Goal: Task Accomplishment & Management: Manage account settings

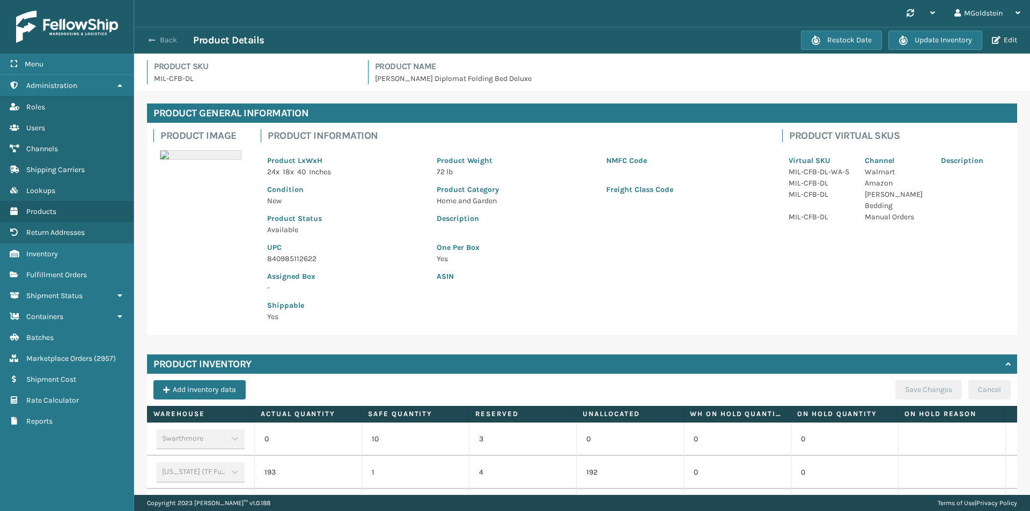
click at [160, 35] on button "Back" at bounding box center [168, 40] width 49 height 10
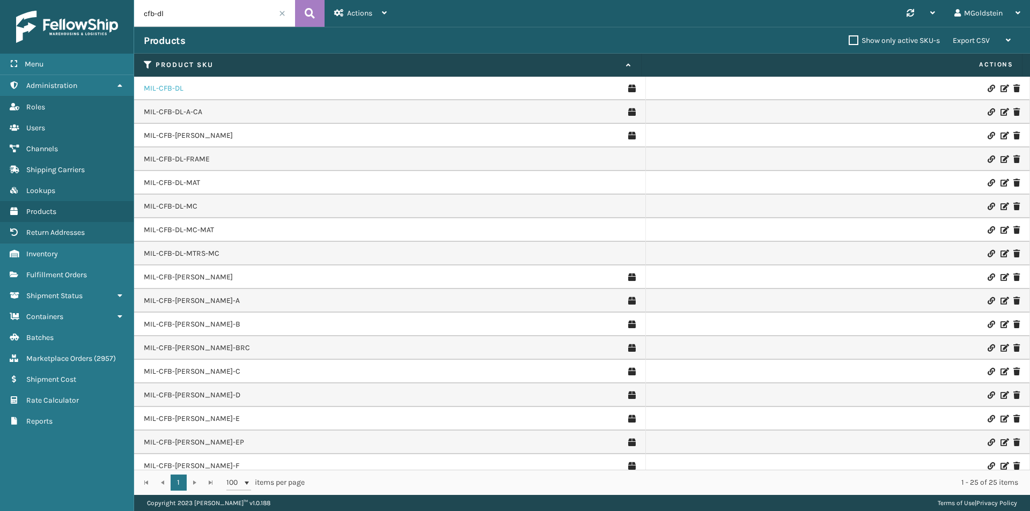
click at [174, 86] on link "MIL-CFB-DL" at bounding box center [164, 88] width 40 height 11
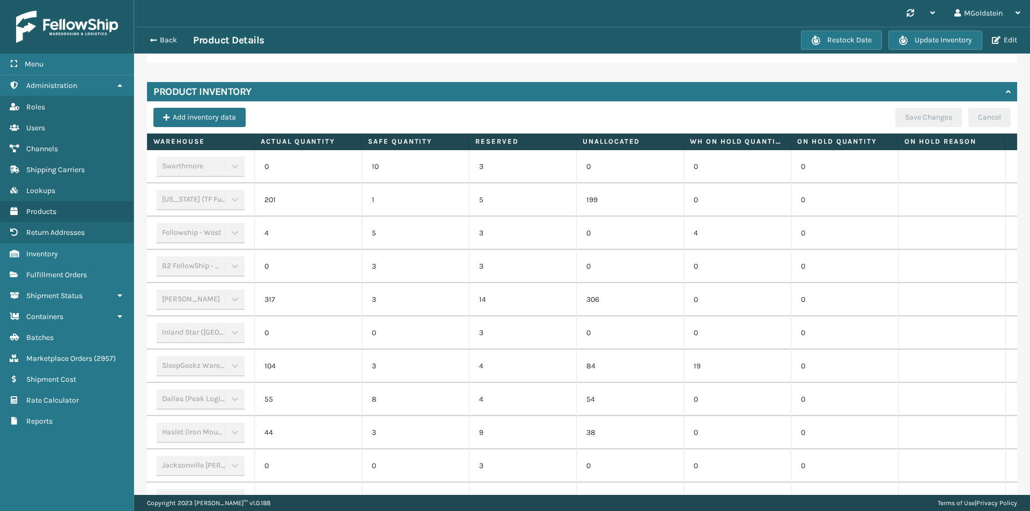
scroll to position [380, 0]
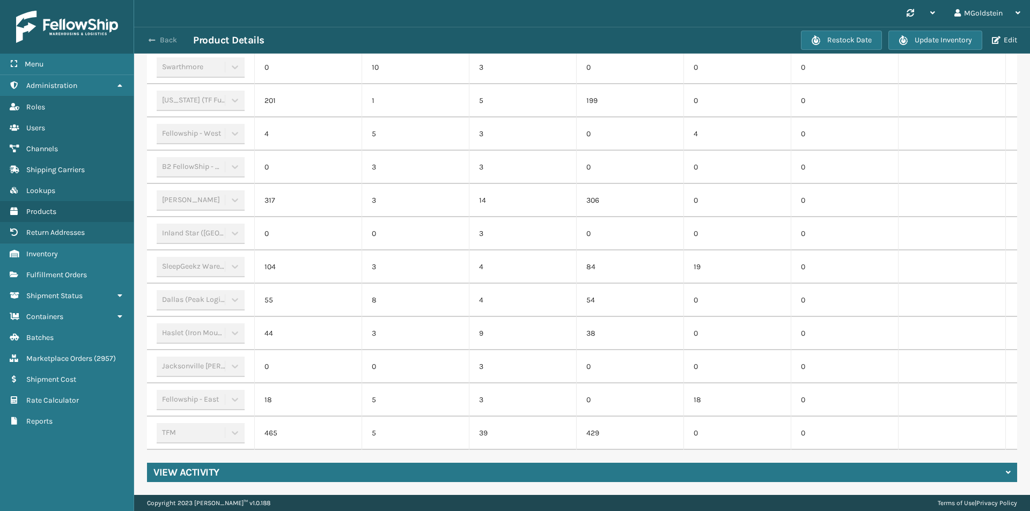
click at [165, 41] on button "Back" at bounding box center [168, 40] width 49 height 10
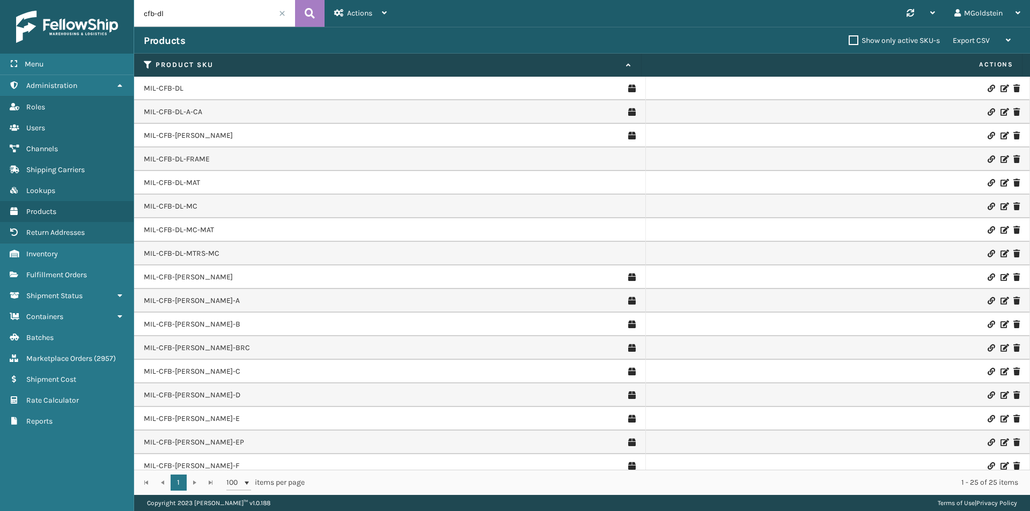
click at [201, 20] on input "cfb-dl" at bounding box center [214, 13] width 161 height 27
type input "cfb-s"
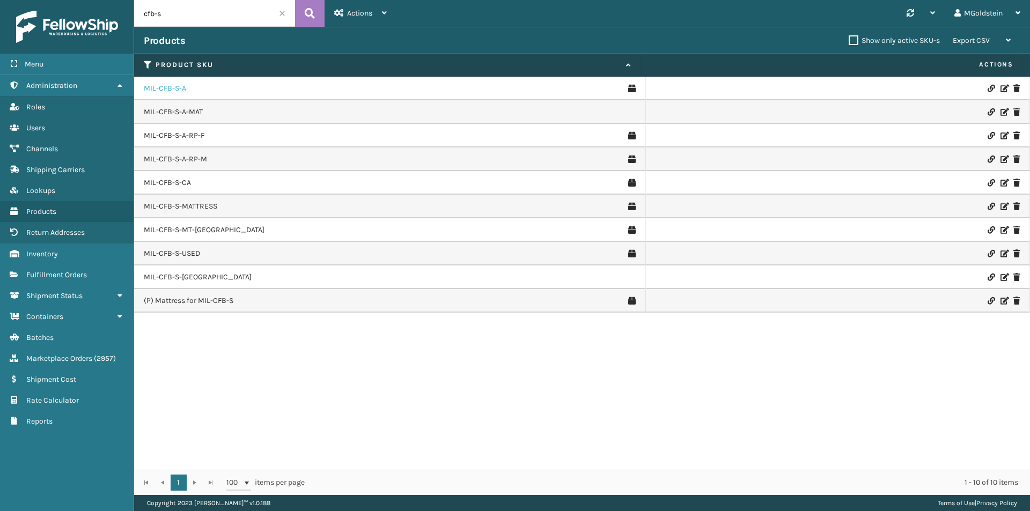
click at [168, 93] on link "MIL-CFB-S-A" at bounding box center [165, 88] width 42 height 11
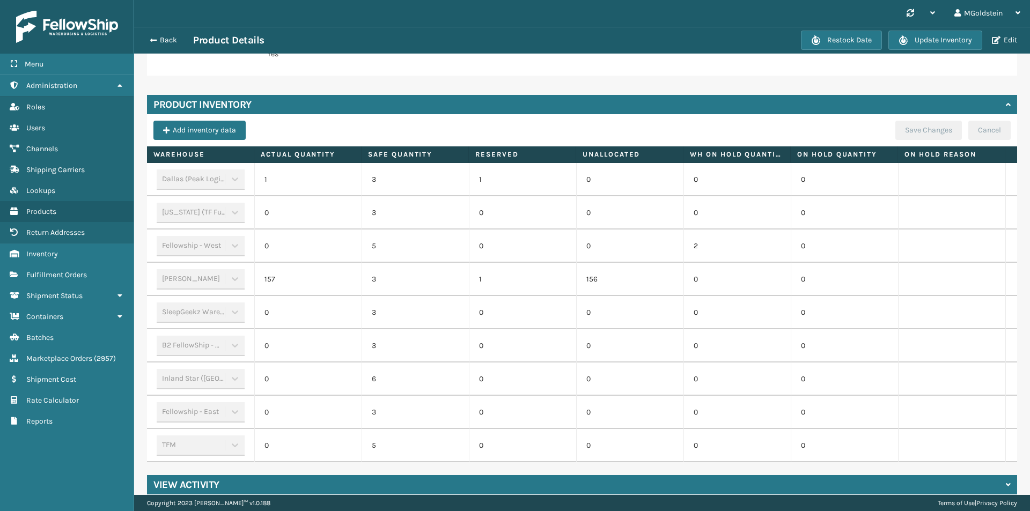
scroll to position [268, 0]
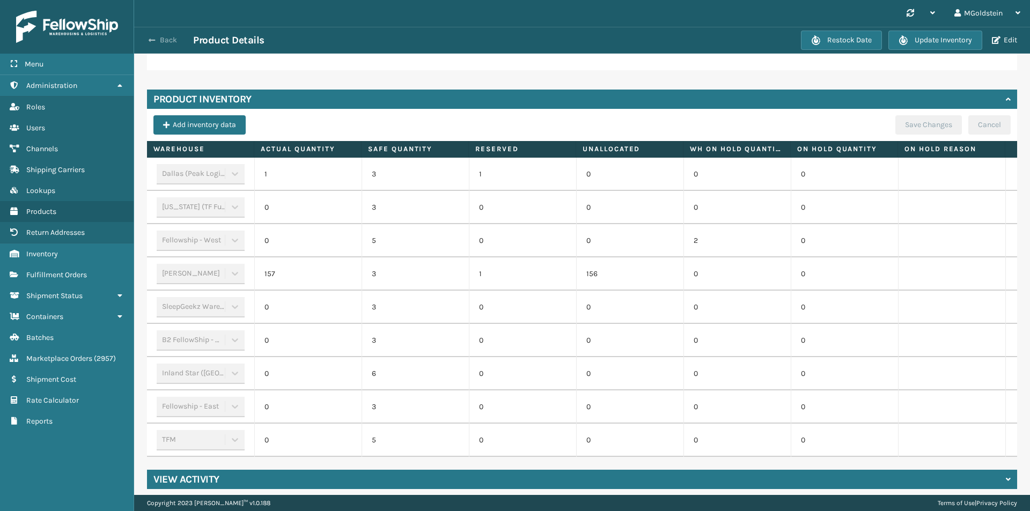
click at [165, 42] on button "Back" at bounding box center [168, 40] width 49 height 10
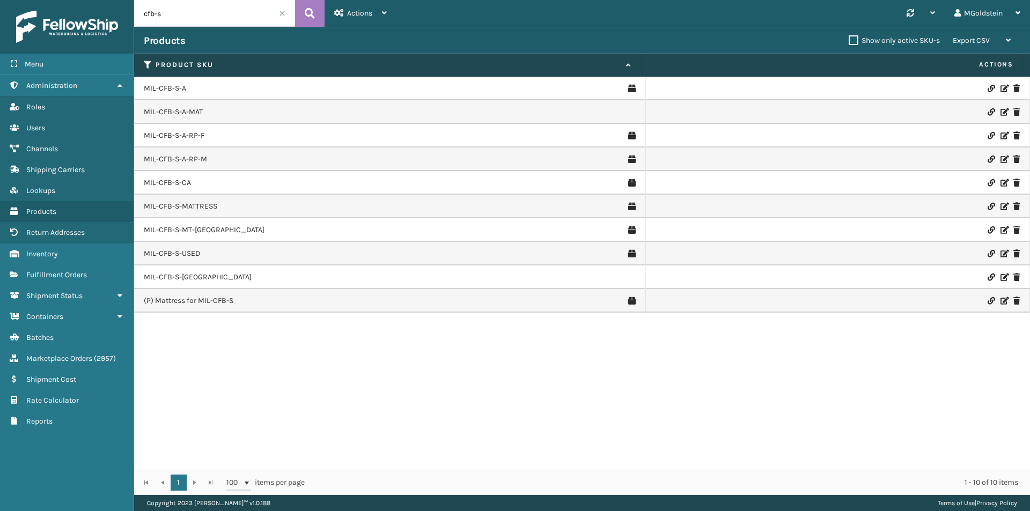
drag, startPoint x: 194, startPoint y: 13, endPoint x: 129, endPoint y: 12, distance: 64.9
click at [129, 0] on div "Menu Administration Roles Users Channels Shipping Carriers Lookups Products Ret…" at bounding box center [515, 0] width 1030 height 0
paste input "MIL-UBLG"
type input "MIL-UBLG"
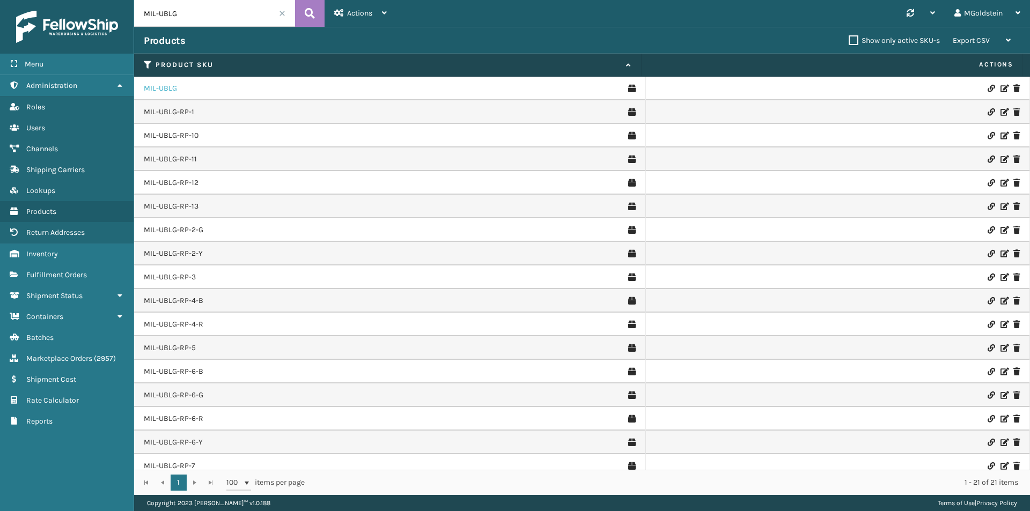
click at [164, 90] on link "MIL-UBLG" at bounding box center [160, 88] width 33 height 11
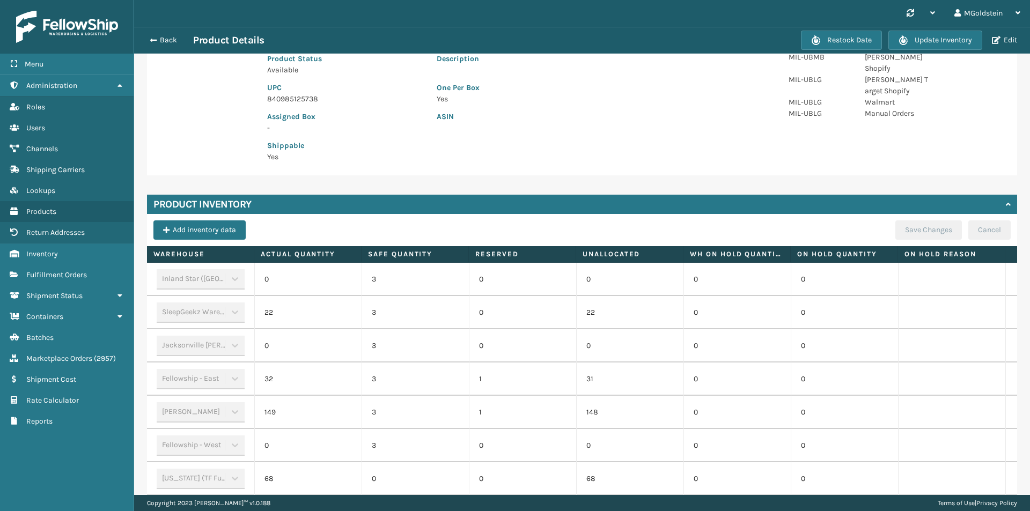
scroll to position [247, 0]
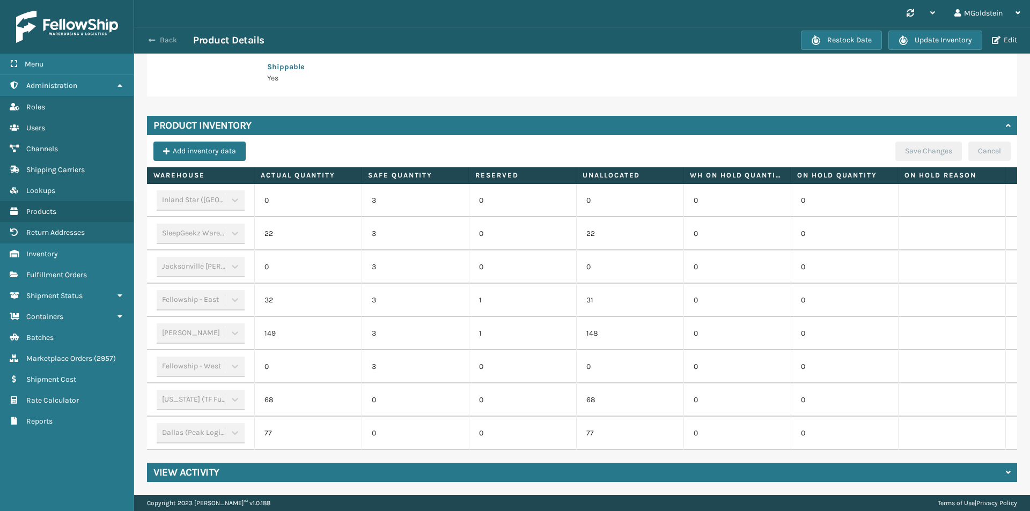
click at [171, 38] on button "Back" at bounding box center [168, 40] width 49 height 10
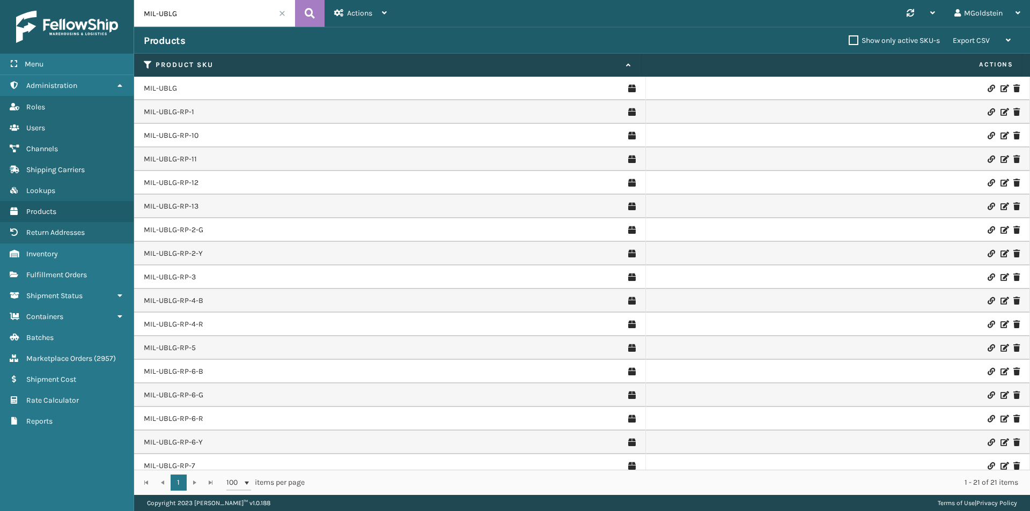
drag, startPoint x: 202, startPoint y: 17, endPoint x: 137, endPoint y: 14, distance: 64.5
click at [138, 14] on input "MIL-UBLG" at bounding box center [214, 13] width 161 height 27
paste input "CSLP-MSH"
type input "MIL-CSLP-MSH"
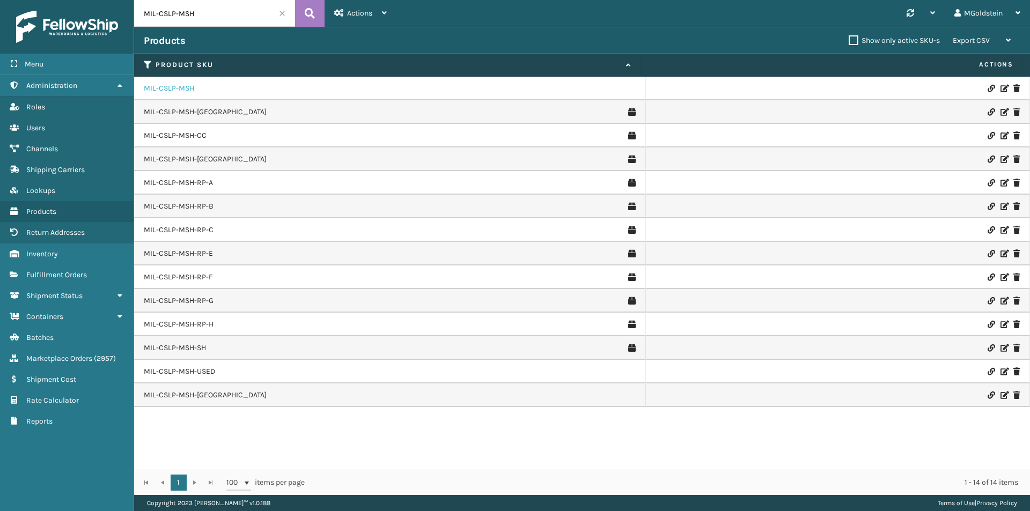
click at [179, 89] on link "MIL-CSLP-MSH" at bounding box center [169, 88] width 50 height 11
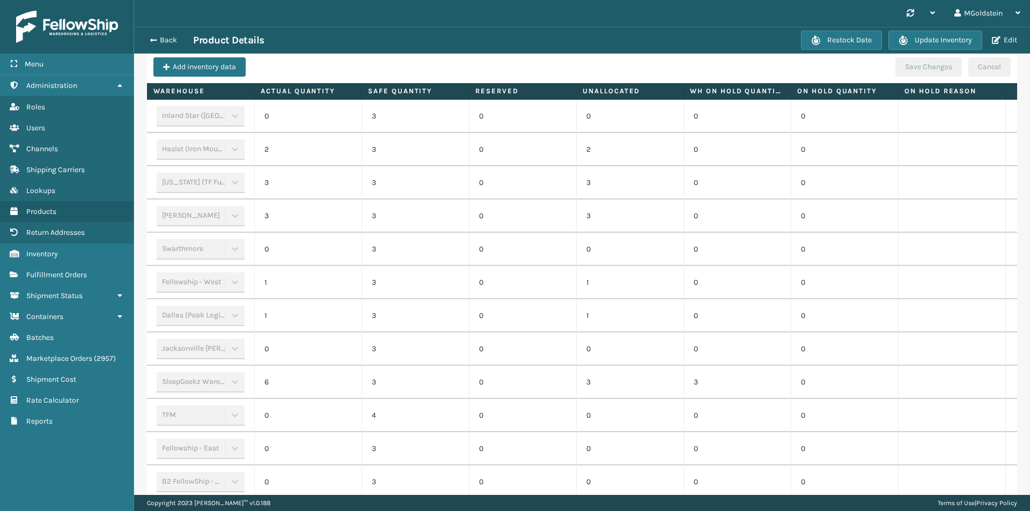
scroll to position [273, 0]
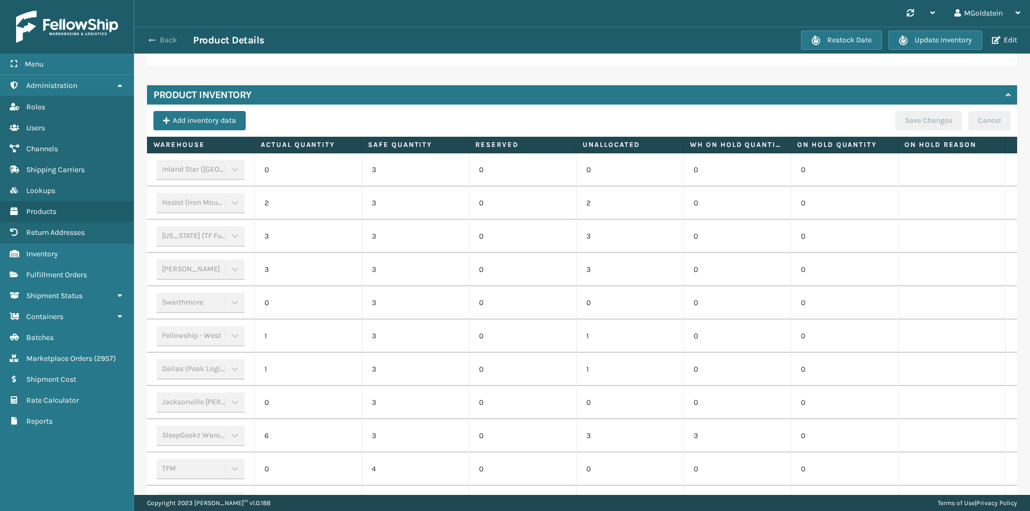
click at [168, 40] on button "Back" at bounding box center [168, 40] width 49 height 10
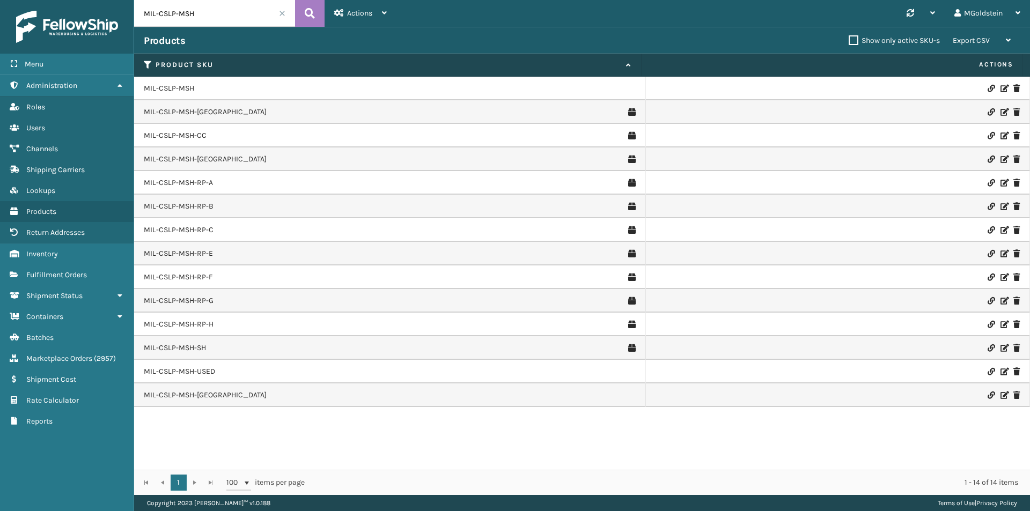
drag, startPoint x: 197, startPoint y: 14, endPoint x: 107, endPoint y: 16, distance: 89.6
click at [107, 0] on div "Menu Administration Roles Users Channels Shipping Carriers Lookups Products Ret…" at bounding box center [515, 0] width 1030 height 0
paste input "PPSNGRY-A"
type input "MIL-PPSNGRY-A"
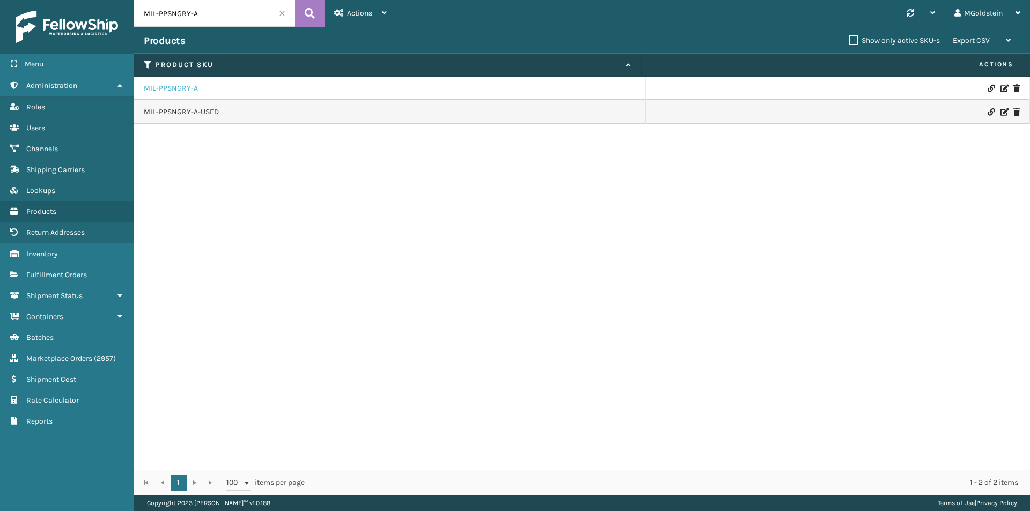
click at [185, 92] on link "MIL-PPSNGRY-A" at bounding box center [171, 88] width 54 height 11
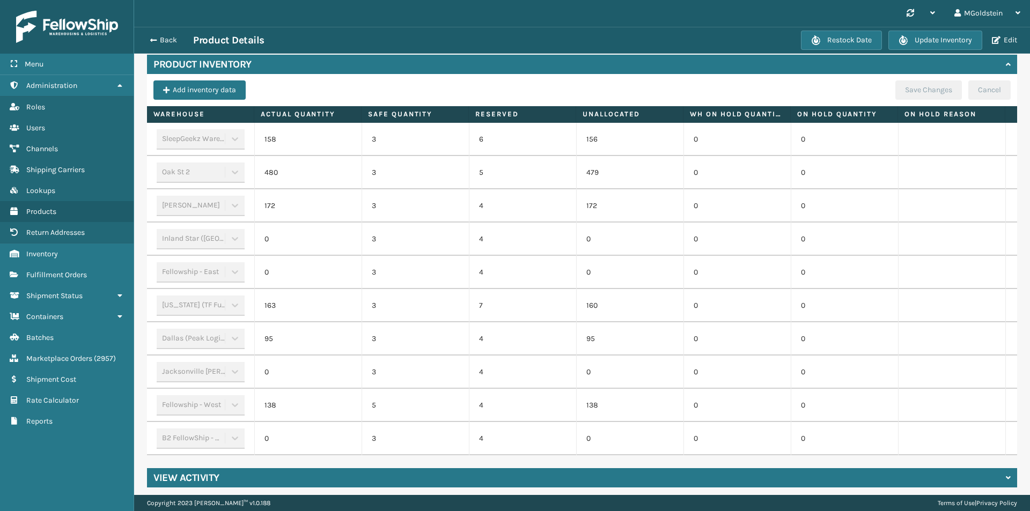
scroll to position [313, 0]
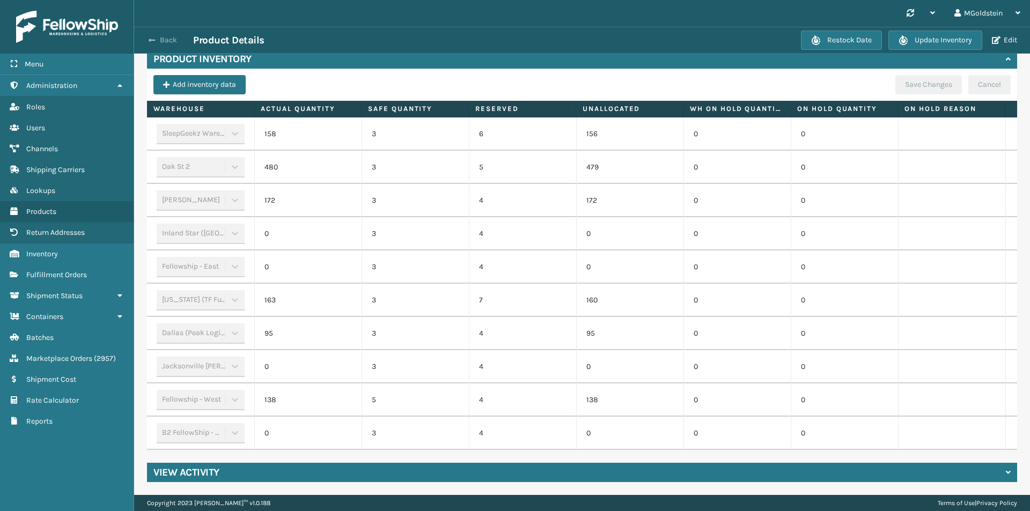
click at [165, 39] on button "Back" at bounding box center [168, 40] width 49 height 10
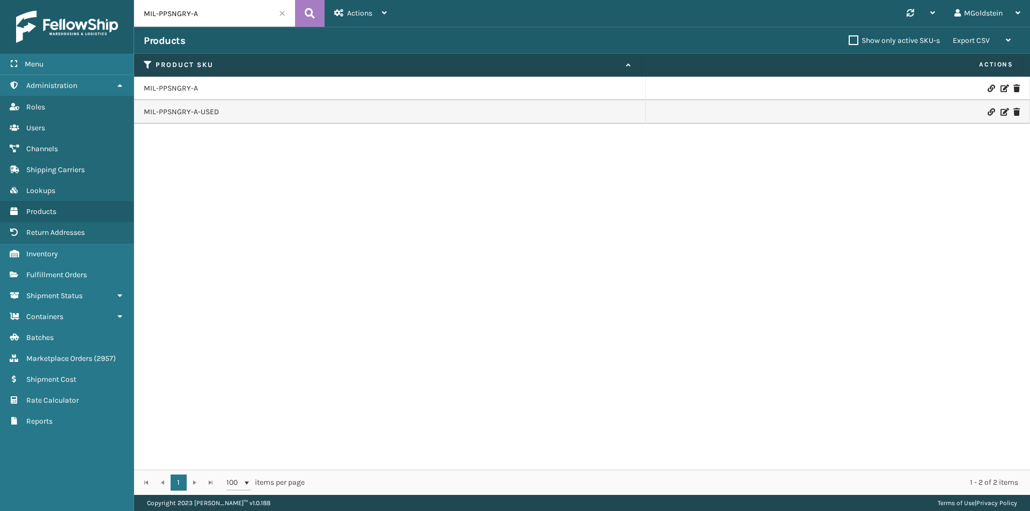
click at [208, 14] on input "MIL-PPSNGRY-A" at bounding box center [214, 13] width 161 height 27
click at [187, 89] on link "MIL-PPSNGRY-A" at bounding box center [171, 88] width 54 height 11
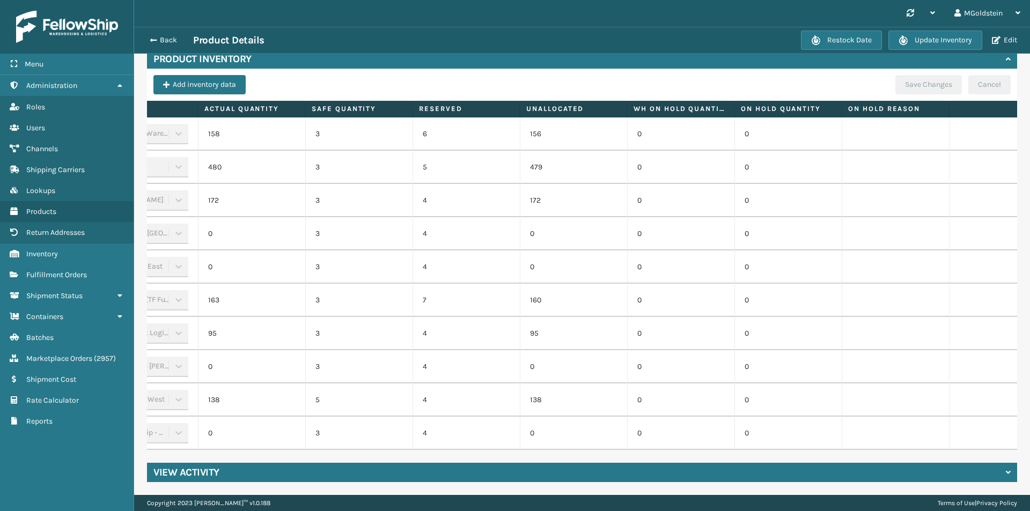
scroll to position [0, 111]
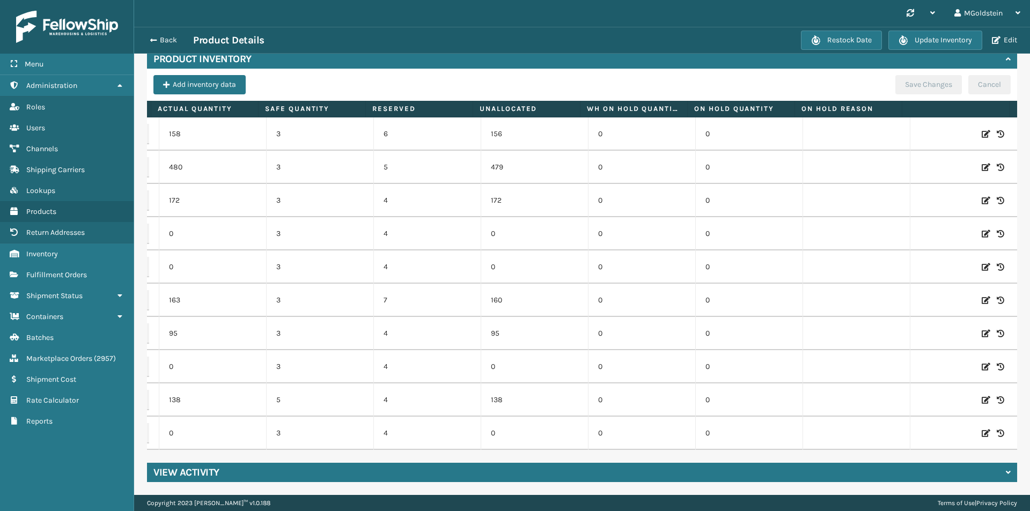
click at [982, 162] on icon at bounding box center [986, 167] width 9 height 11
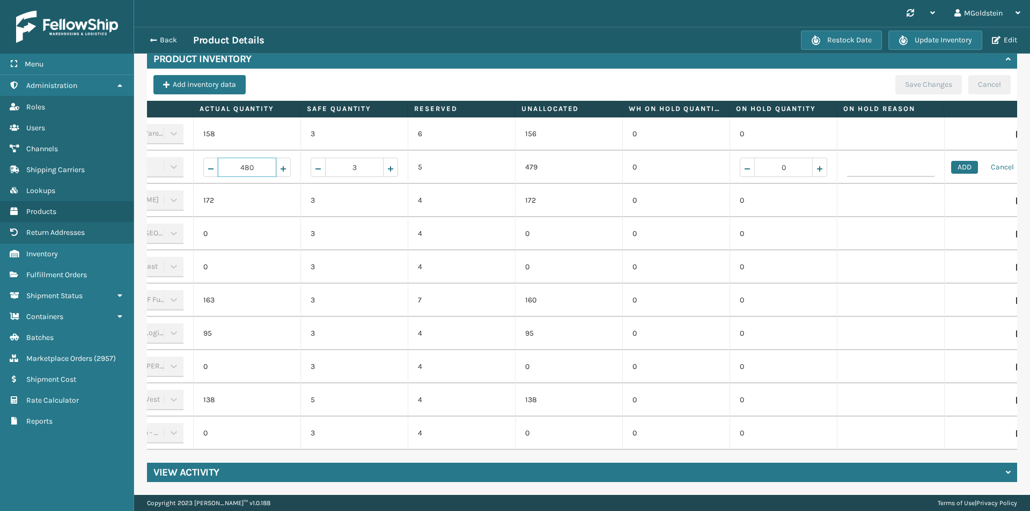
drag, startPoint x: 207, startPoint y: 160, endPoint x: 153, endPoint y: 160, distance: 53.7
click at [153, 160] on tr "Oak St 2 480 3 5 479 0 0 ADD Cancel" at bounding box center [569, 167] width 966 height 33
type input "300"
click at [979, 161] on button "ADD" at bounding box center [973, 167] width 27 height 13
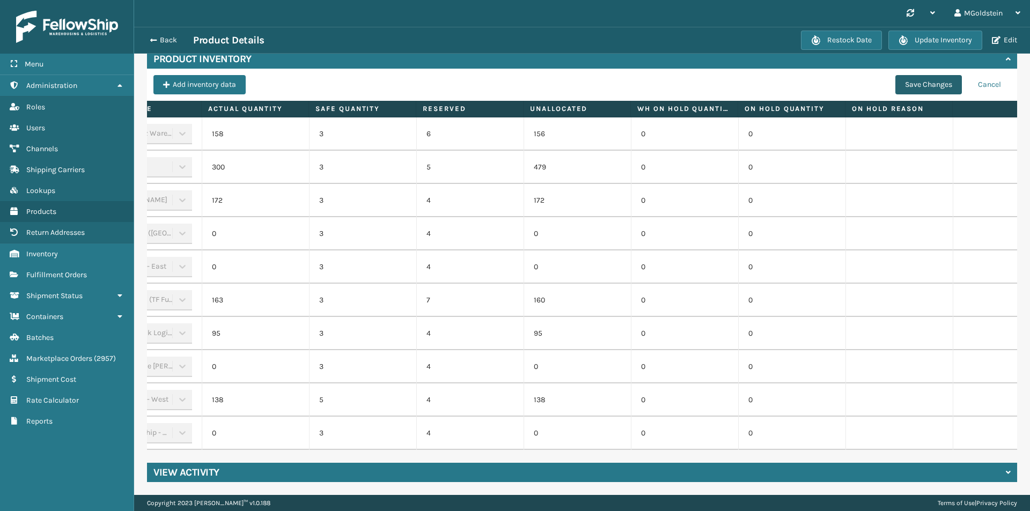
click at [935, 76] on button "Save Changes" at bounding box center [929, 84] width 67 height 19
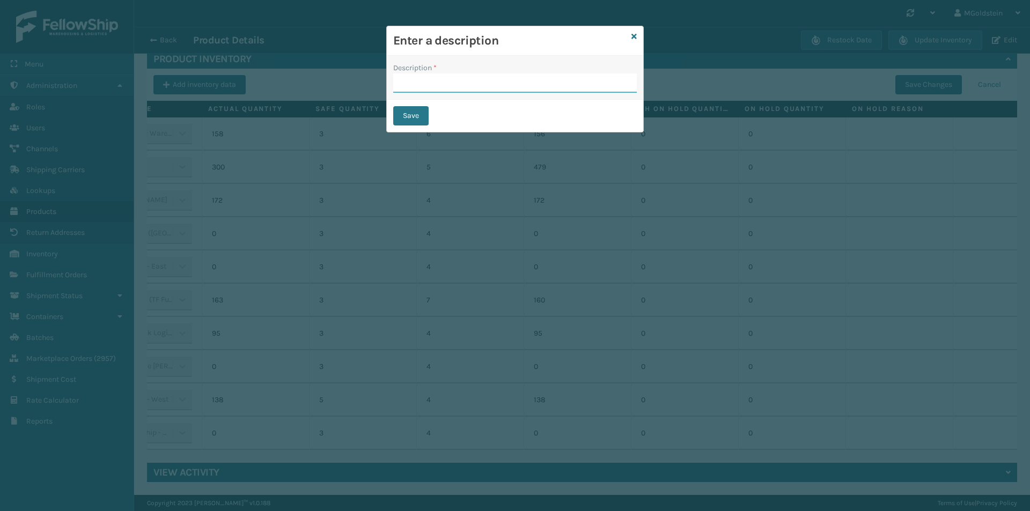
click at [444, 80] on input "Description *" at bounding box center [515, 83] width 244 height 19
type input "changed quantity"
click at [418, 112] on button "Save" at bounding box center [410, 115] width 35 height 19
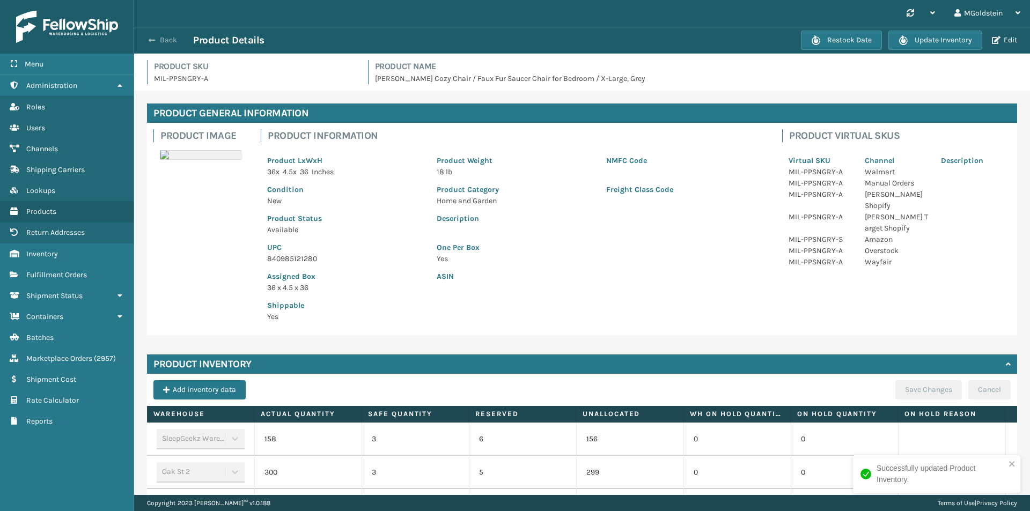
click at [163, 38] on button "Back" at bounding box center [168, 40] width 49 height 10
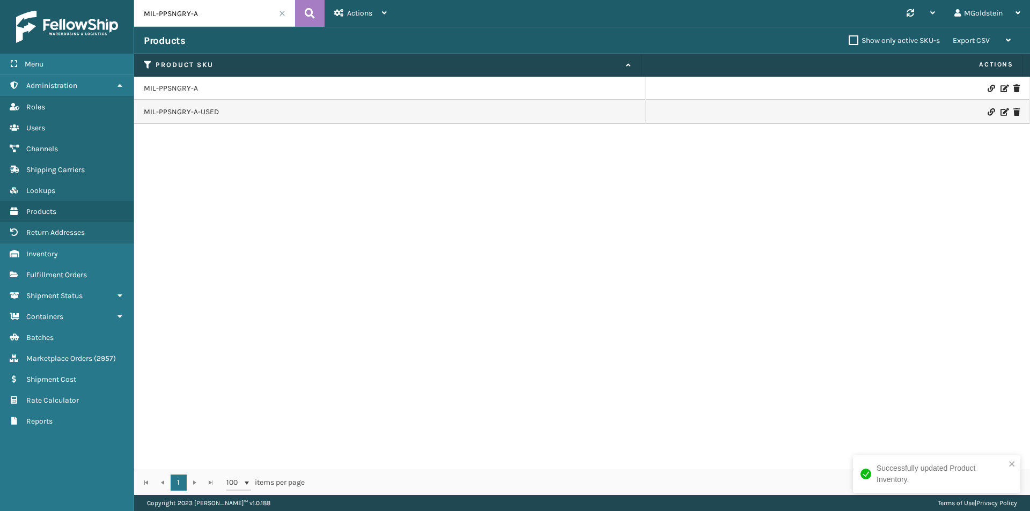
click at [228, 12] on input "MIL-PPSNGRY-A" at bounding box center [214, 13] width 161 height 27
type input "MIL-PPSNblu-1"
click at [176, 89] on link "MIL-PPSNBLU-1" at bounding box center [170, 88] width 52 height 11
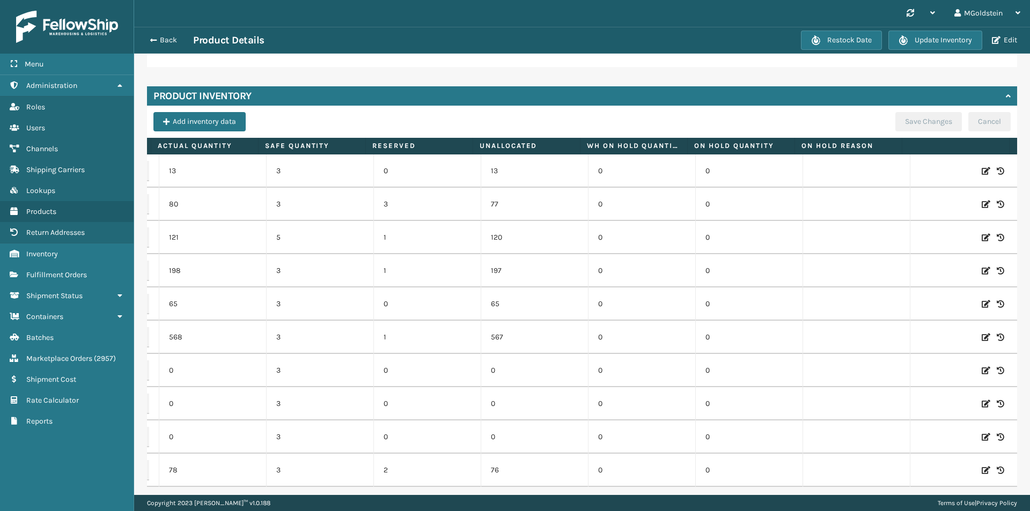
click at [982, 338] on icon at bounding box center [986, 337] width 9 height 11
drag, startPoint x: 213, startPoint y: 333, endPoint x: 179, endPoint y: 337, distance: 34.0
click at [184, 337] on input "568" at bounding box center [213, 337] width 58 height 19
type input "388"
click at [192, 368] on td "0" at bounding box center [212, 370] width 107 height 33
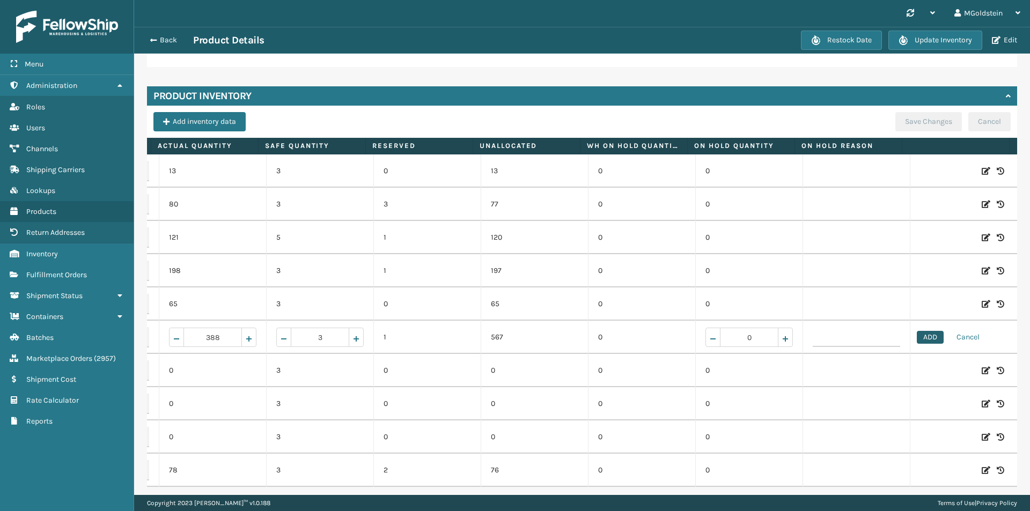
click at [917, 337] on button "ADD" at bounding box center [930, 337] width 27 height 13
click at [917, 123] on button "Save Changes" at bounding box center [929, 121] width 67 height 19
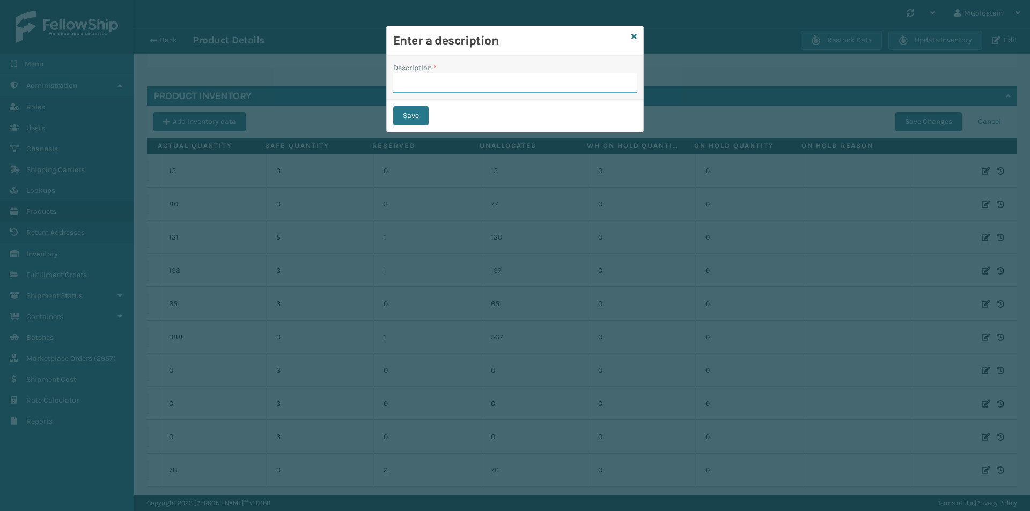
click at [449, 83] on input "Description *" at bounding box center [515, 83] width 244 height 19
type input "changed quantity"
click at [408, 114] on button "Save" at bounding box center [410, 115] width 35 height 19
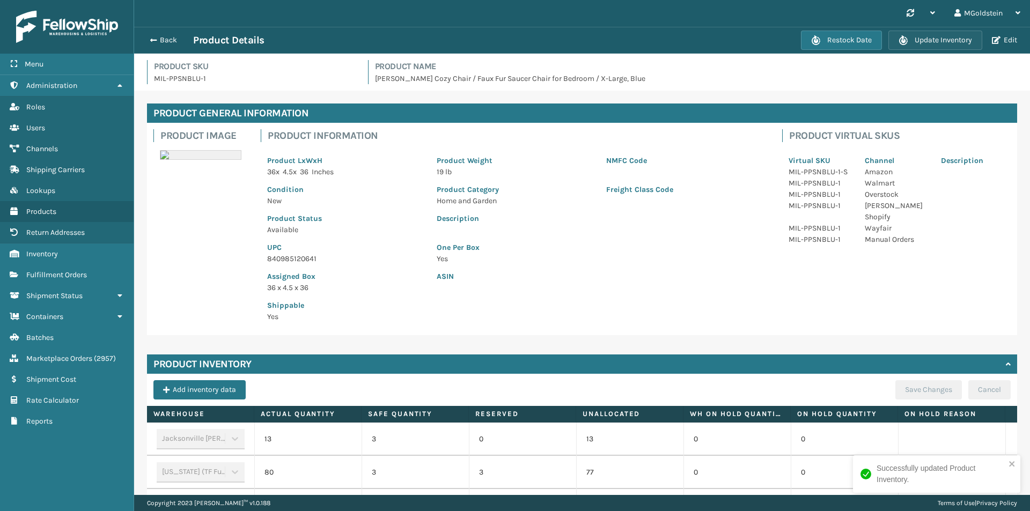
click at [936, 44] on button "Update Inventory" at bounding box center [936, 40] width 94 height 19
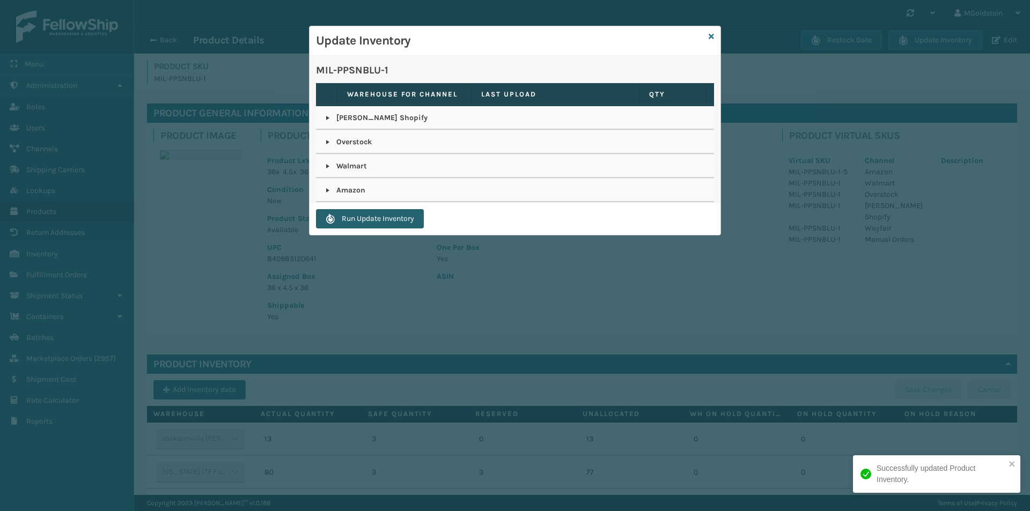
click at [366, 218] on button "Run Update Inventory" at bounding box center [370, 218] width 108 height 19
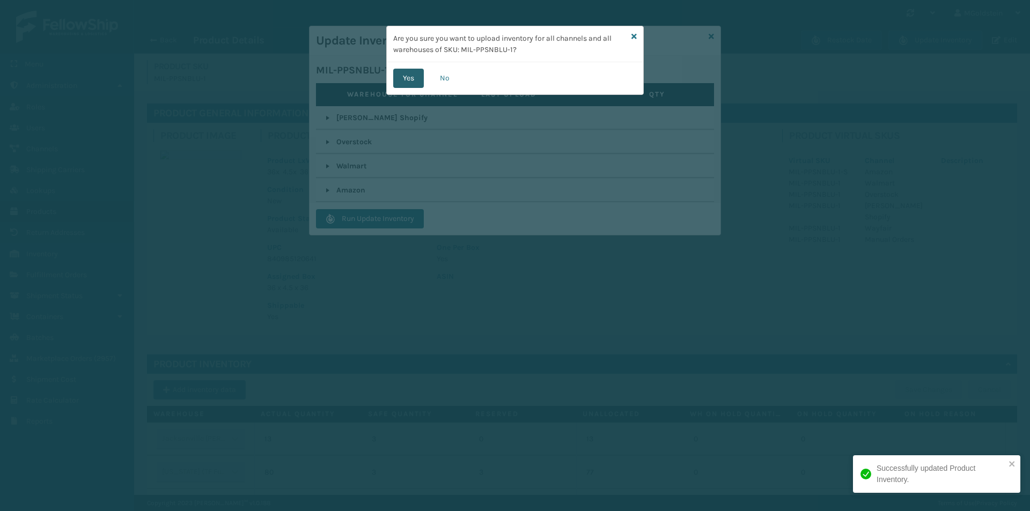
click at [409, 80] on button "Yes" at bounding box center [408, 78] width 31 height 19
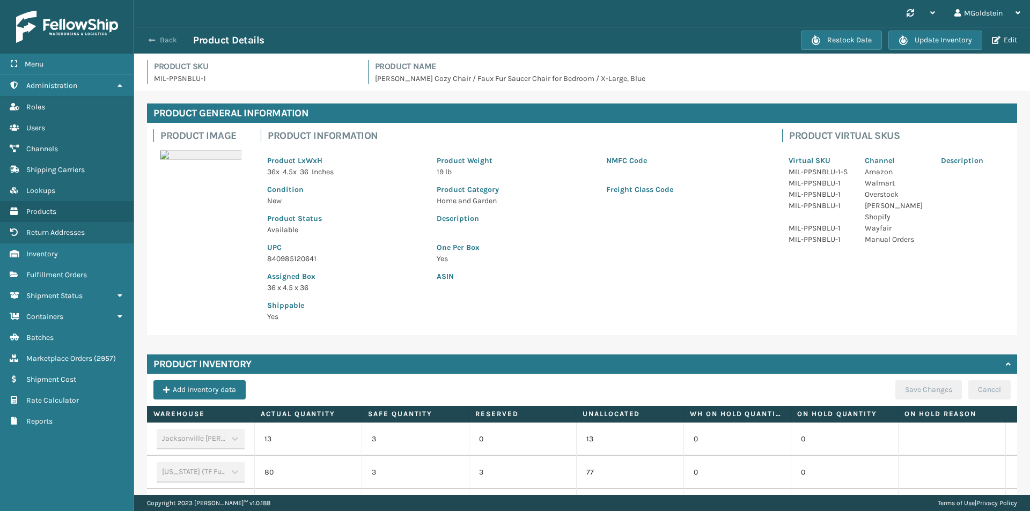
click at [165, 39] on button "Back" at bounding box center [168, 40] width 49 height 10
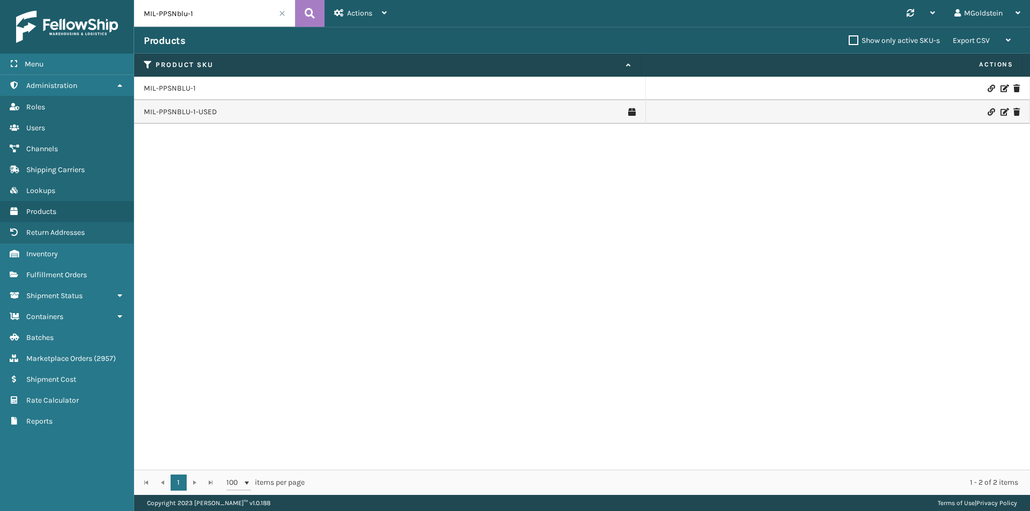
drag, startPoint x: 202, startPoint y: 13, endPoint x: 176, endPoint y: 5, distance: 26.8
click at [176, 5] on input "MIL-PPSNblu-1" at bounding box center [214, 13] width 161 height 27
type input "MIL-PPSNgry"
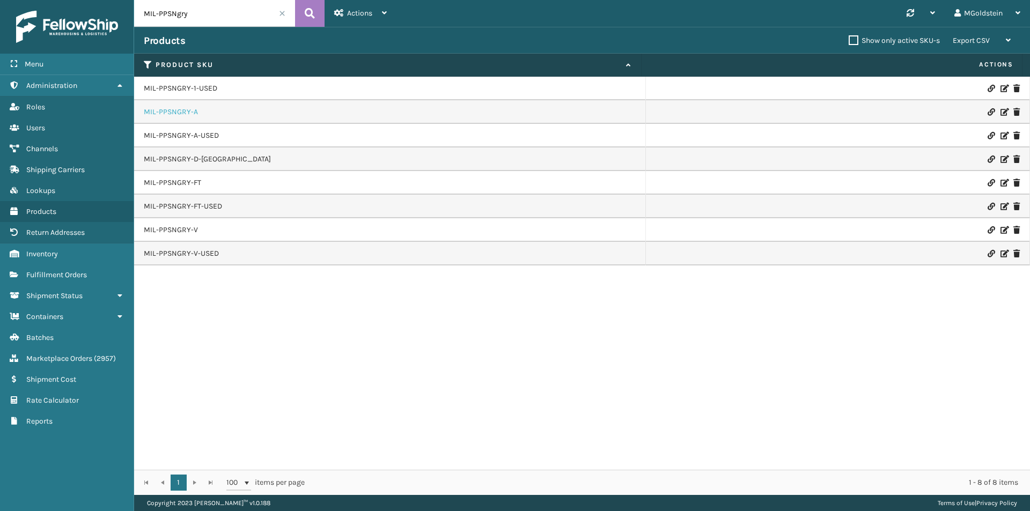
click at [182, 114] on link "MIL-PPSNGRY-A" at bounding box center [171, 112] width 54 height 11
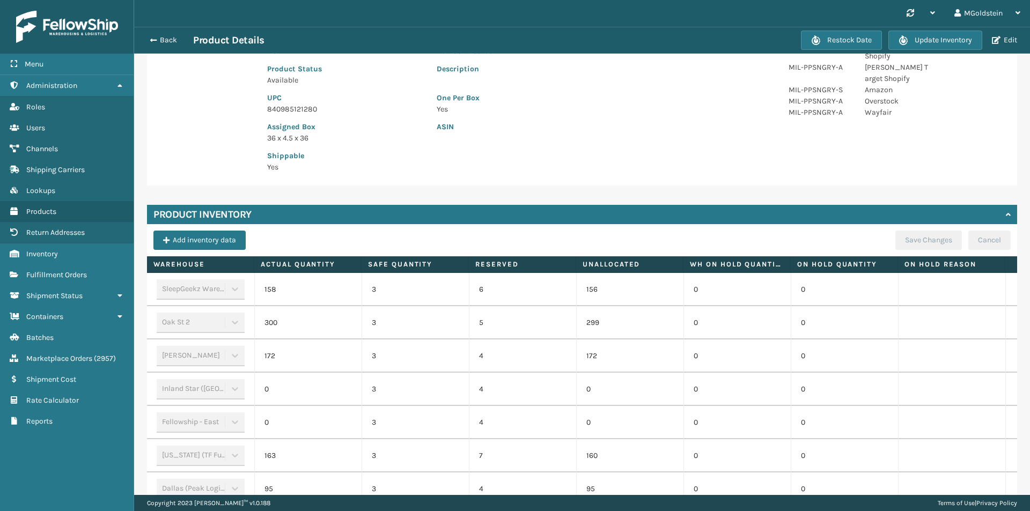
scroll to position [54, 0]
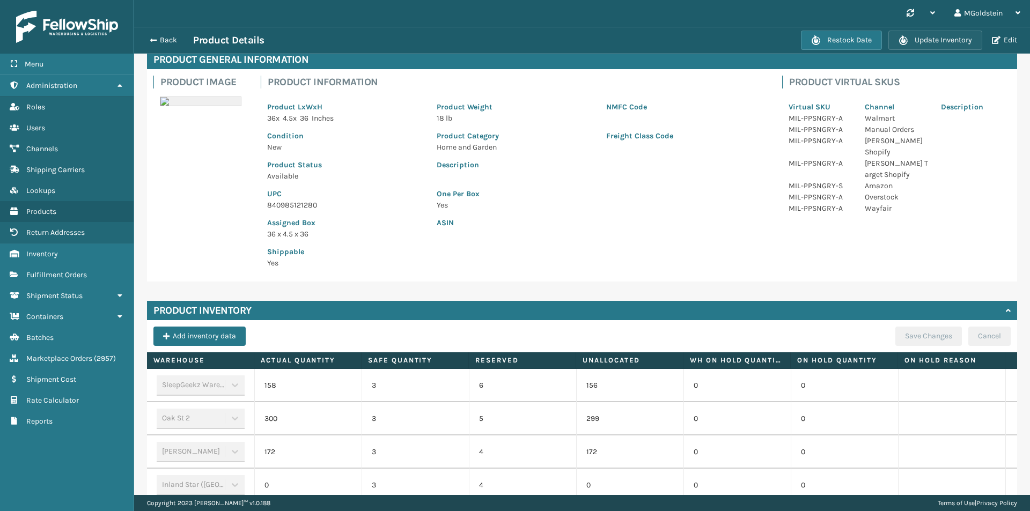
click at [953, 45] on button "Update Inventory" at bounding box center [936, 40] width 94 height 19
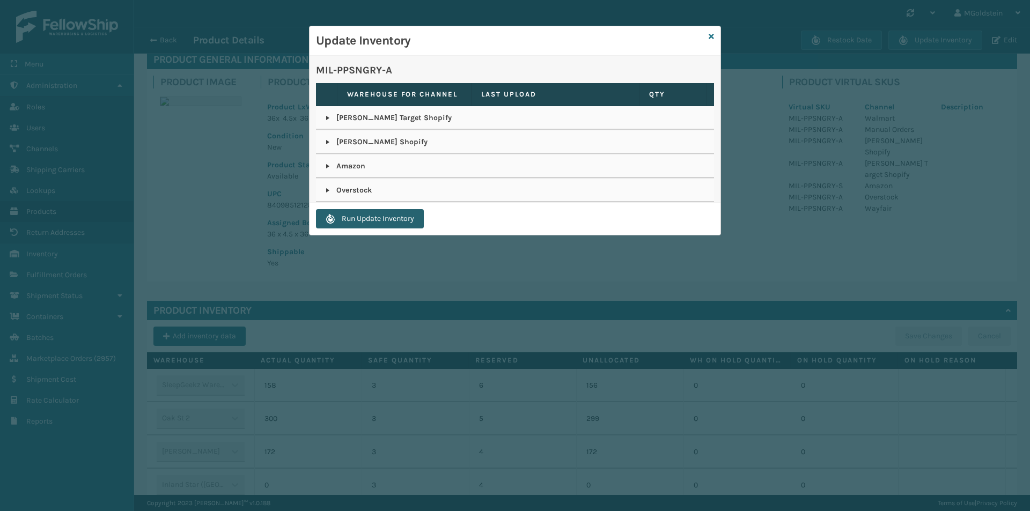
click at [401, 221] on button "Run Update Inventory" at bounding box center [370, 218] width 108 height 19
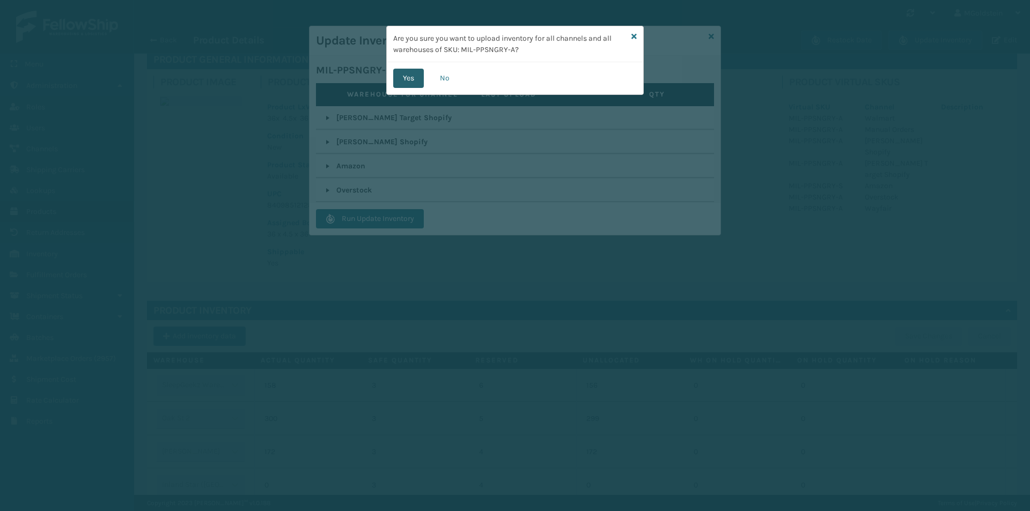
click at [407, 79] on button "Yes" at bounding box center [408, 78] width 31 height 19
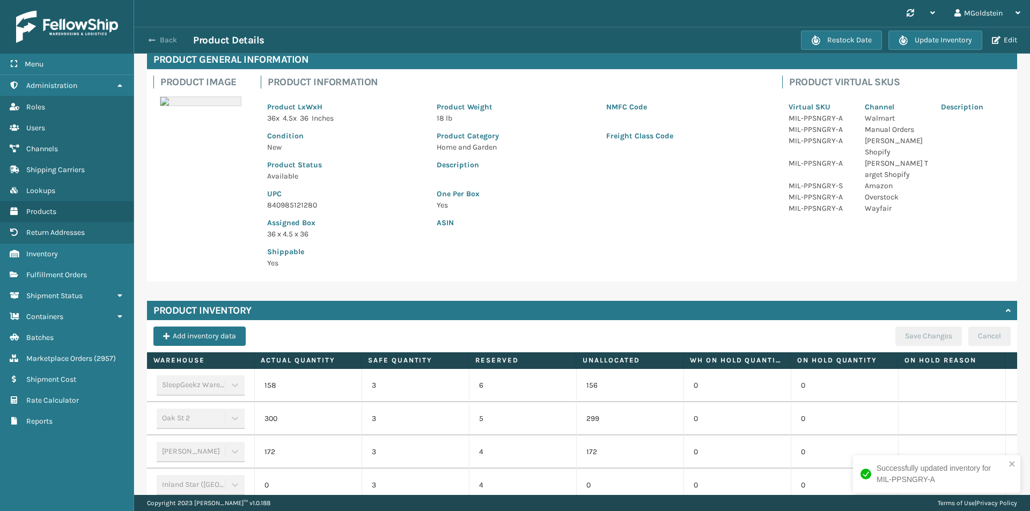
click at [168, 42] on button "Back" at bounding box center [168, 40] width 49 height 10
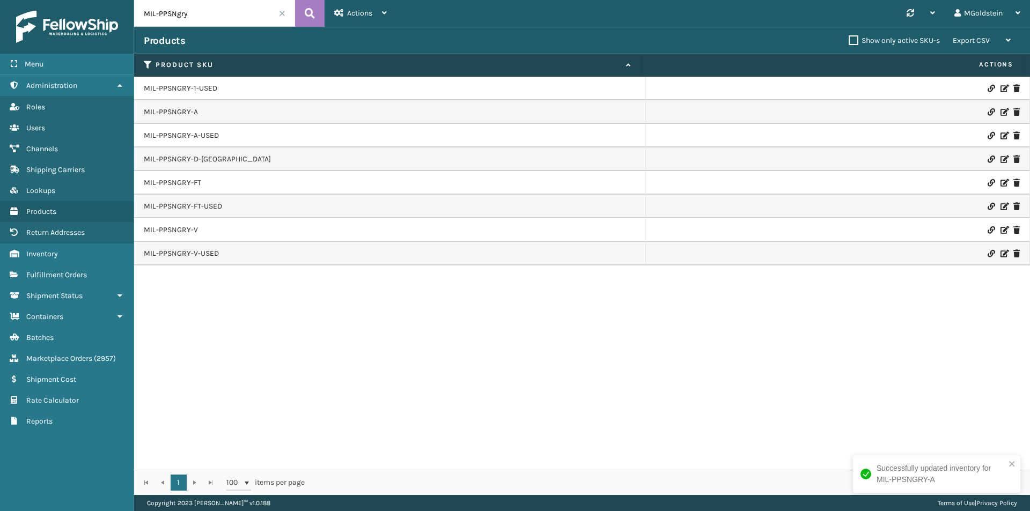
click at [210, 17] on input "MIL-PPSNgry" at bounding box center [214, 13] width 161 height 27
click at [183, 181] on link "MIL-PPSNGRY-FT" at bounding box center [172, 183] width 57 height 11
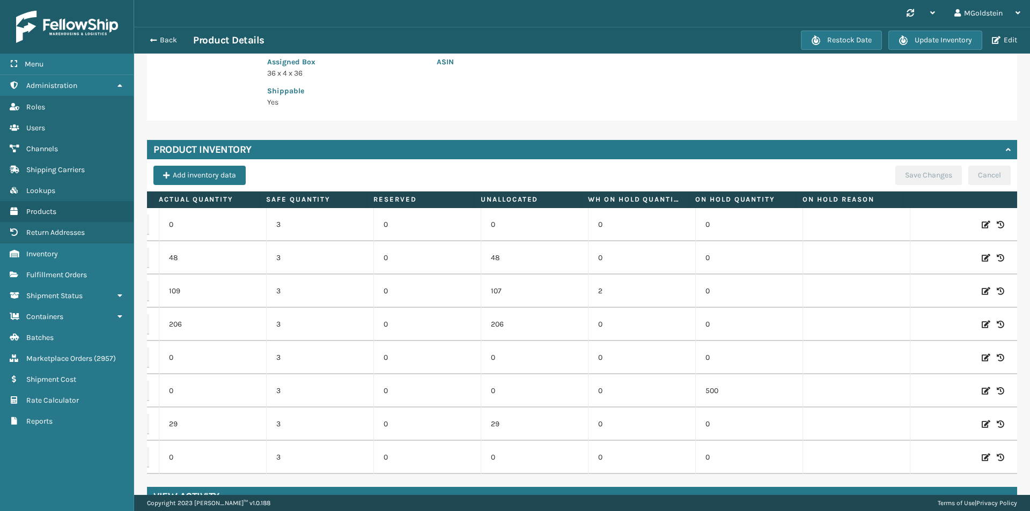
scroll to position [0, 111]
click at [982, 326] on icon at bounding box center [986, 324] width 9 height 11
drag, startPoint x: 207, startPoint y: 328, endPoint x: 184, endPoint y: 328, distance: 23.1
click at [184, 328] on input "206" at bounding box center [213, 324] width 58 height 19
type input "146"
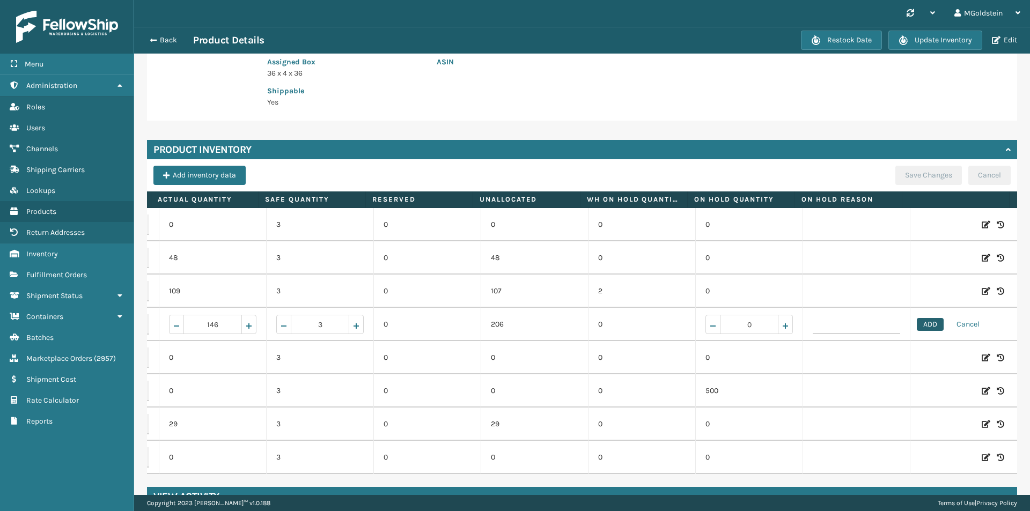
click at [921, 323] on button "ADD" at bounding box center [930, 324] width 27 height 13
click at [914, 170] on button "Save Changes" at bounding box center [929, 175] width 67 height 19
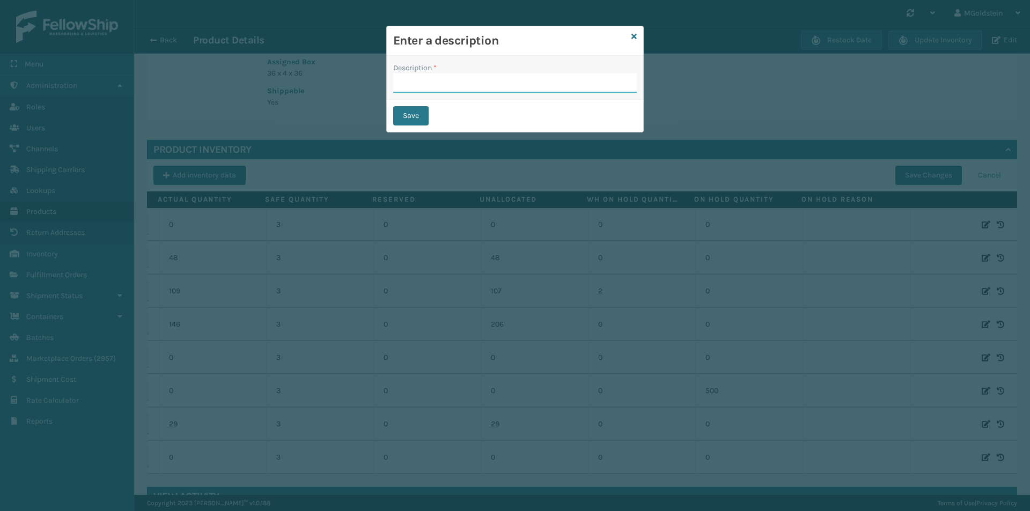
click at [475, 86] on input "Description *" at bounding box center [515, 83] width 244 height 19
type input "changed quantity"
click at [412, 118] on button "Save" at bounding box center [410, 115] width 35 height 19
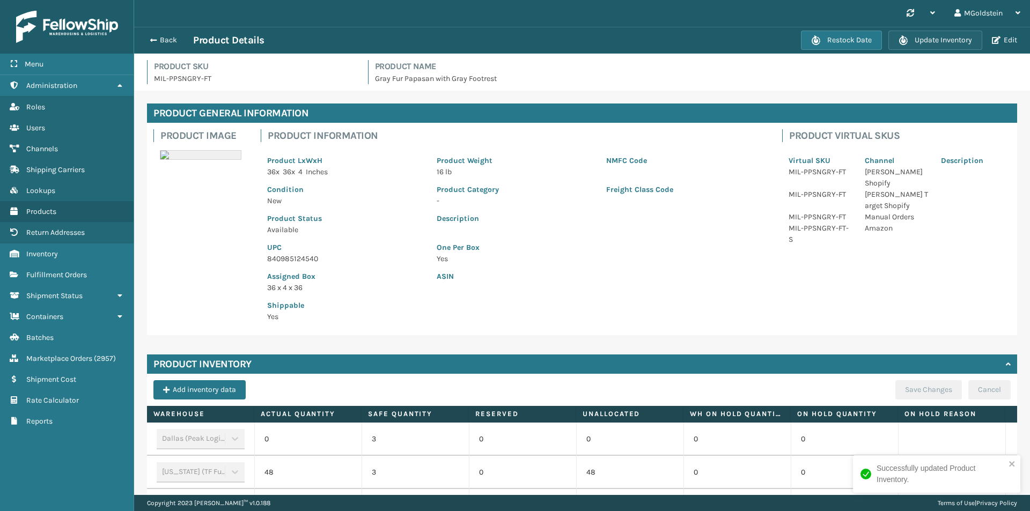
click at [927, 42] on button "Update Inventory" at bounding box center [936, 40] width 94 height 19
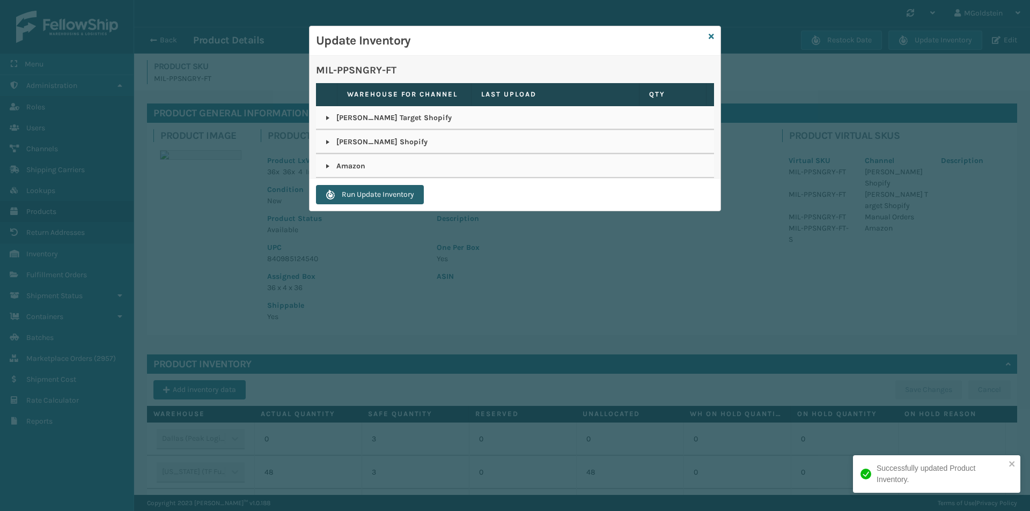
click at [385, 200] on button "Run Update Inventory" at bounding box center [370, 194] width 108 height 19
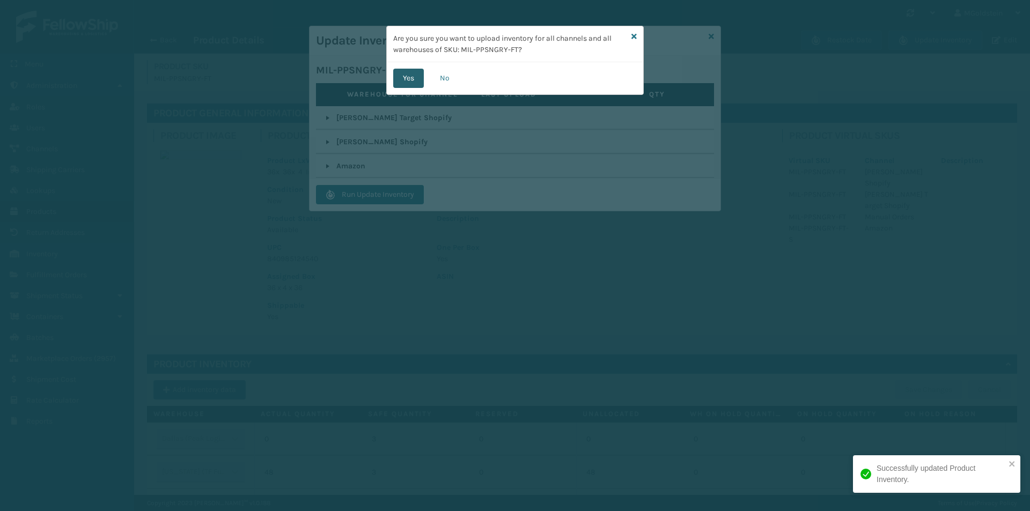
click at [406, 78] on button "Yes" at bounding box center [408, 78] width 31 height 19
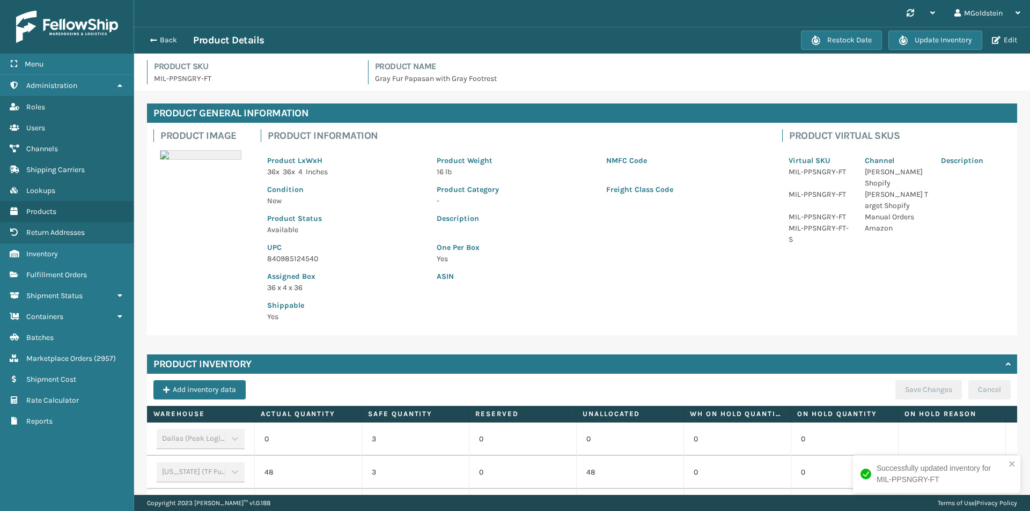
drag, startPoint x: 163, startPoint y: 43, endPoint x: 167, endPoint y: 53, distance: 10.8
click at [163, 43] on button "Back" at bounding box center [168, 40] width 49 height 10
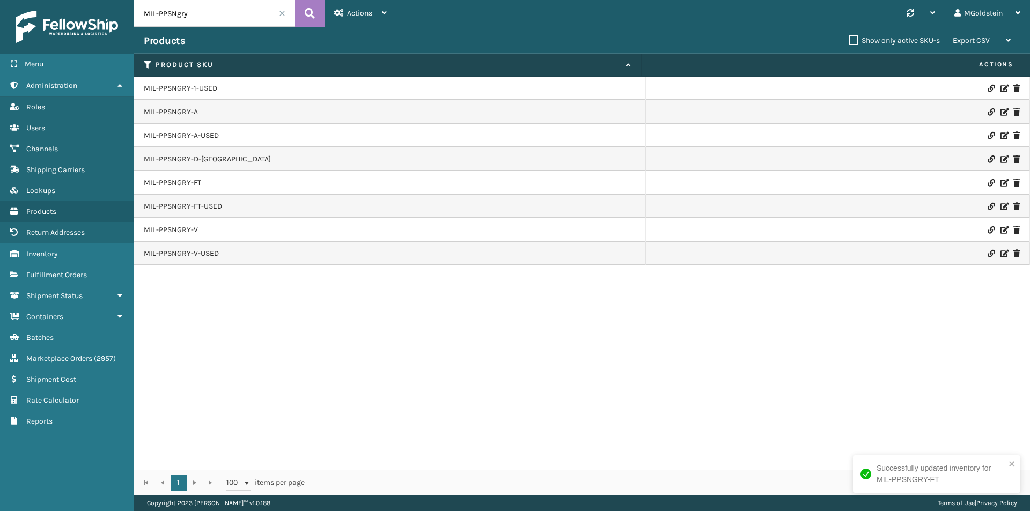
click at [226, 23] on input "MIL-PPSNgry" at bounding box center [214, 13] width 161 height 27
type input "MIL-PPSNnvy"
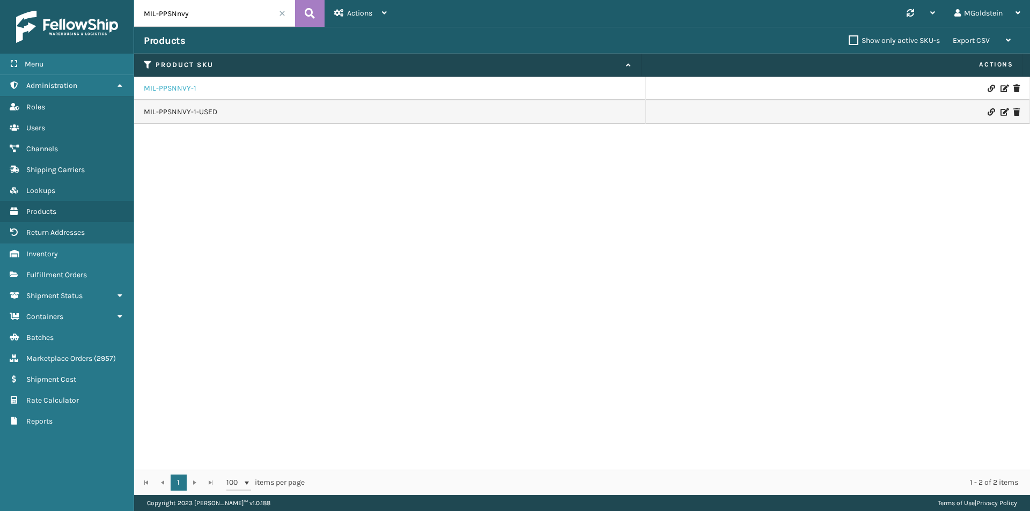
click at [175, 88] on link "MIL-PPSNNVY-1" at bounding box center [170, 88] width 53 height 11
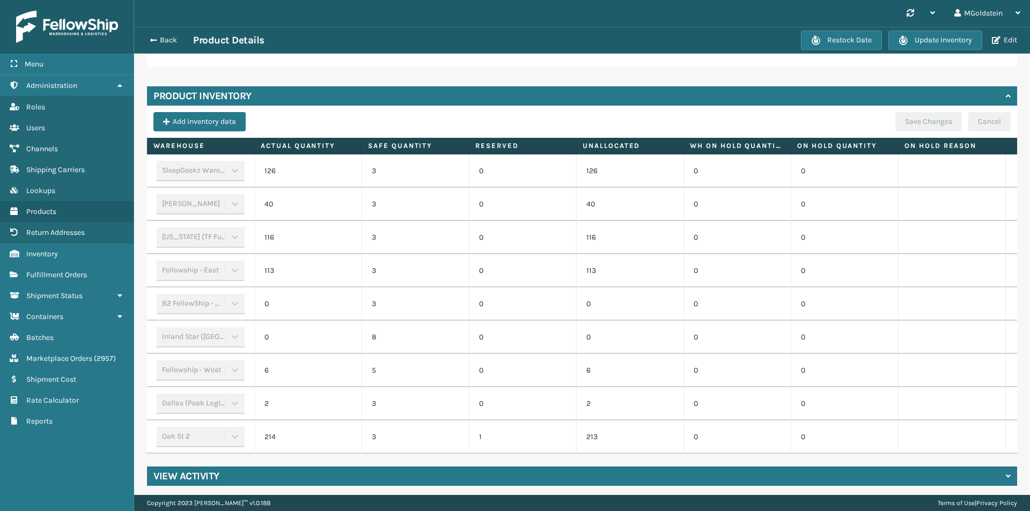
scroll to position [0, 52]
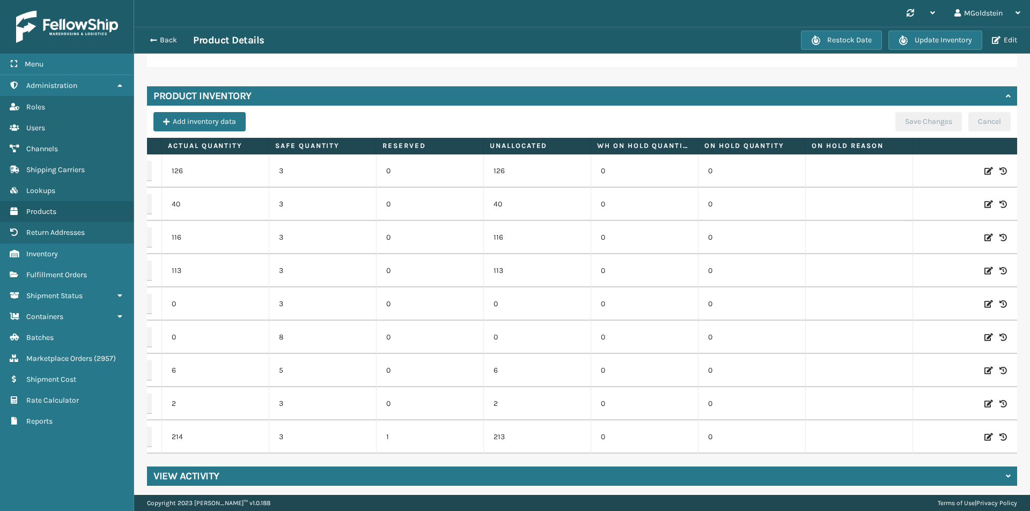
click at [988, 434] on icon at bounding box center [989, 437] width 9 height 11
drag, startPoint x: 233, startPoint y: 438, endPoint x: 198, endPoint y: 437, distance: 35.4
click at [198, 437] on input "214" at bounding box center [215, 437] width 58 height 19
type input "194"
click at [936, 433] on button "ADD" at bounding box center [933, 437] width 27 height 13
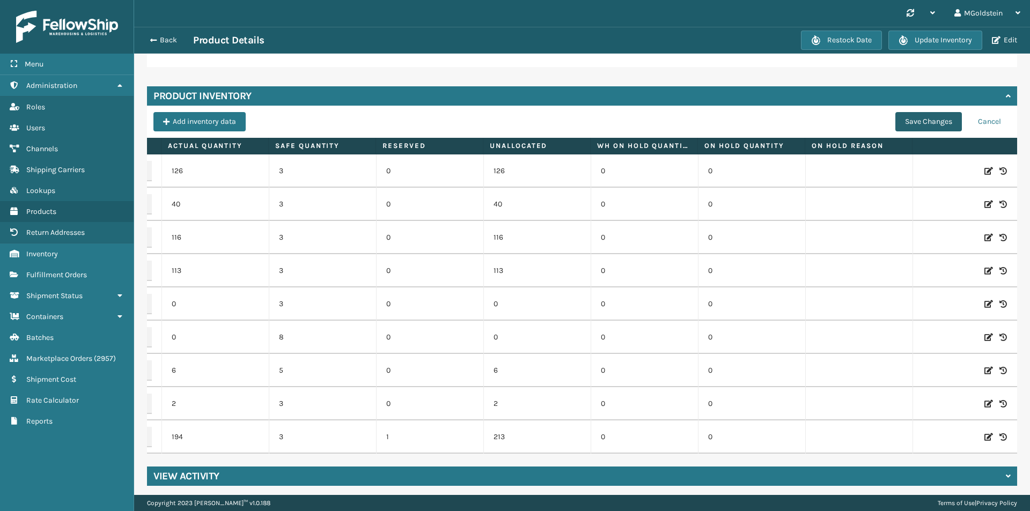
click at [920, 126] on button "Save Changes" at bounding box center [929, 121] width 67 height 19
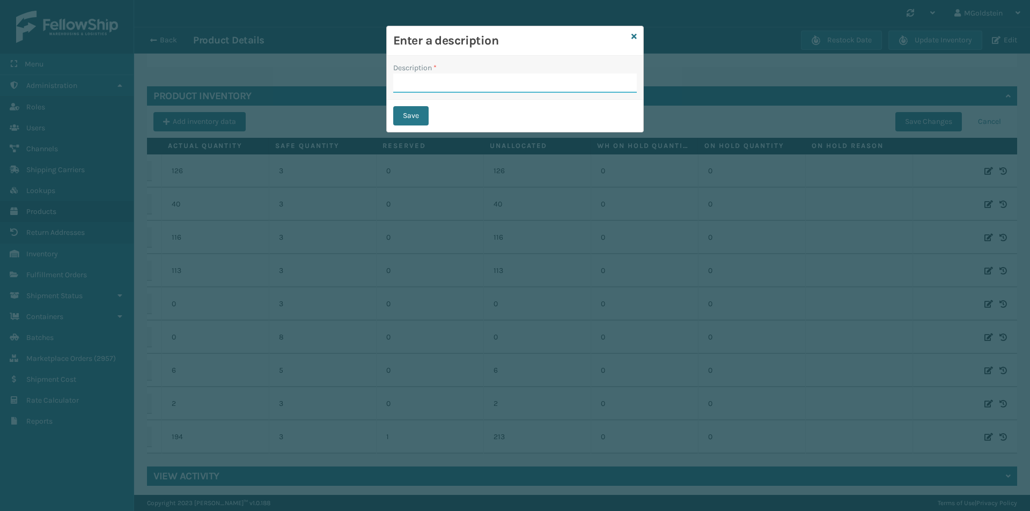
click at [437, 84] on input "Description *" at bounding box center [515, 83] width 244 height 19
type input "changed quantity"
click at [418, 115] on button "Save" at bounding box center [410, 115] width 35 height 19
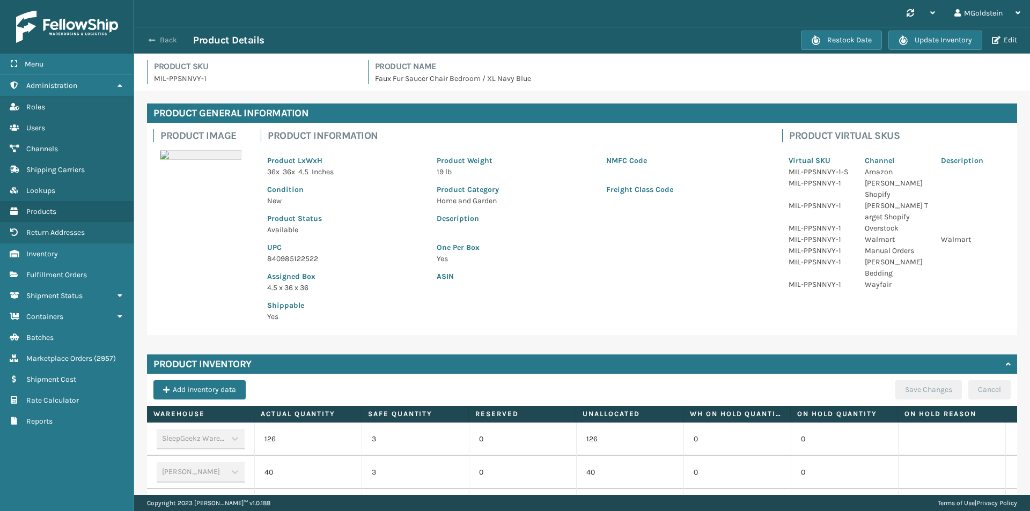
click at [174, 36] on button "Back" at bounding box center [168, 40] width 49 height 10
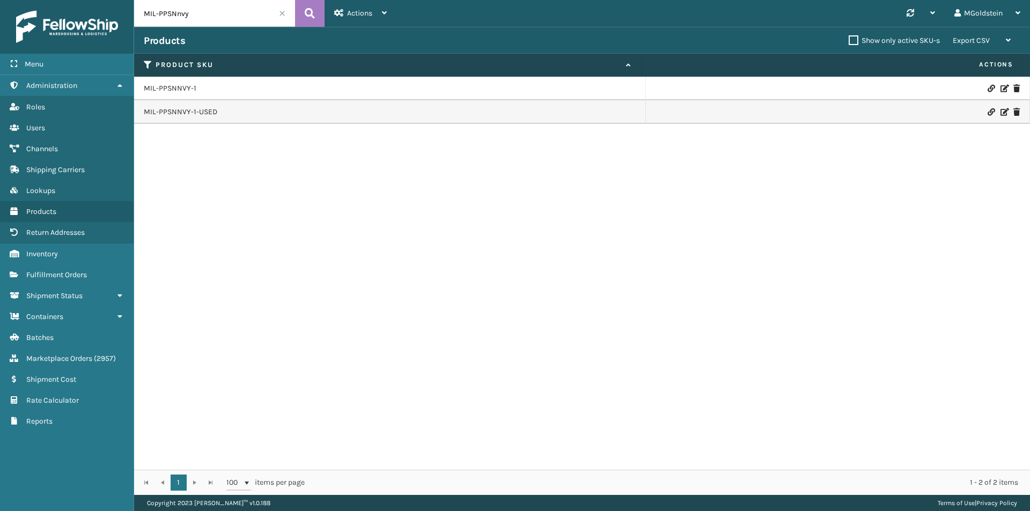
click at [218, 17] on input "MIL-PPSNnvy" at bounding box center [214, 13] width 161 height 27
type input "MIL-PPSNpnk"
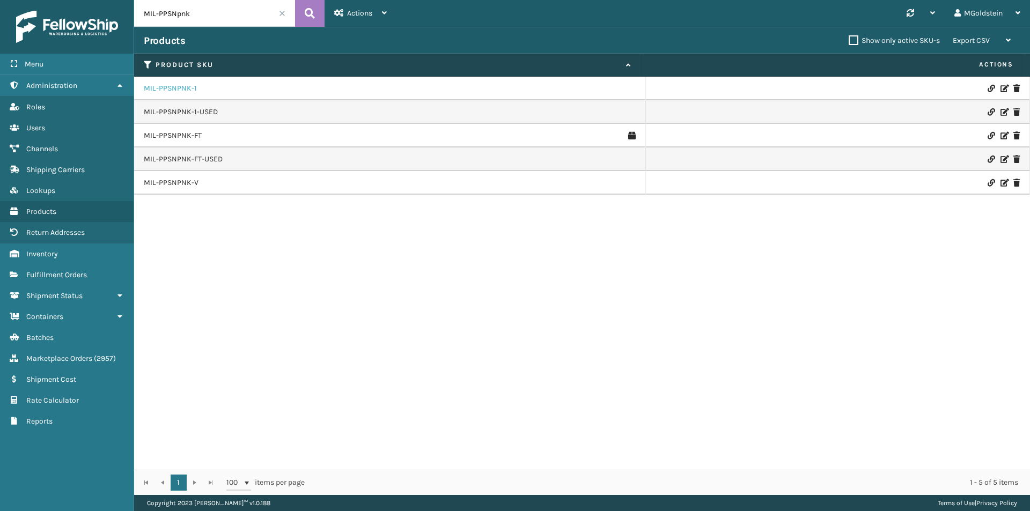
click at [172, 88] on link "MIL-PPSNPNK-1" at bounding box center [170, 88] width 53 height 11
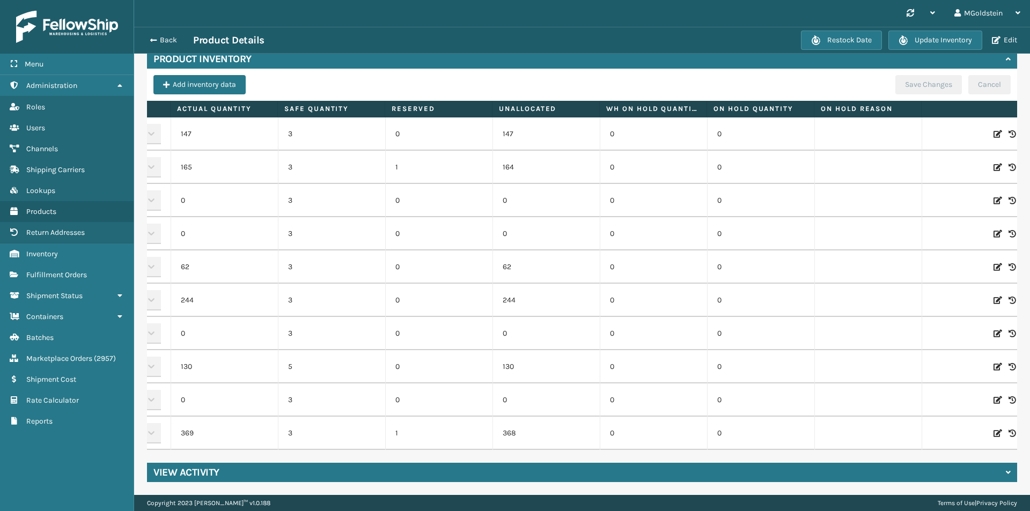
scroll to position [0, 111]
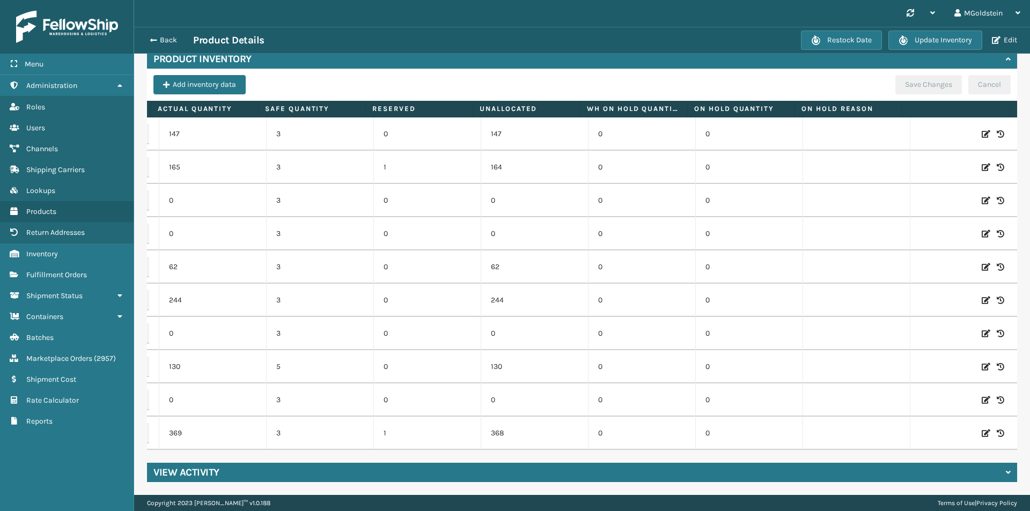
click at [982, 428] on icon at bounding box center [986, 433] width 9 height 11
drag, startPoint x: 211, startPoint y: 424, endPoint x: 185, endPoint y: 430, distance: 26.3
click at [185, 430] on input "369" at bounding box center [213, 433] width 58 height 19
type input "349"
click at [917, 427] on button "ADD" at bounding box center [930, 433] width 27 height 13
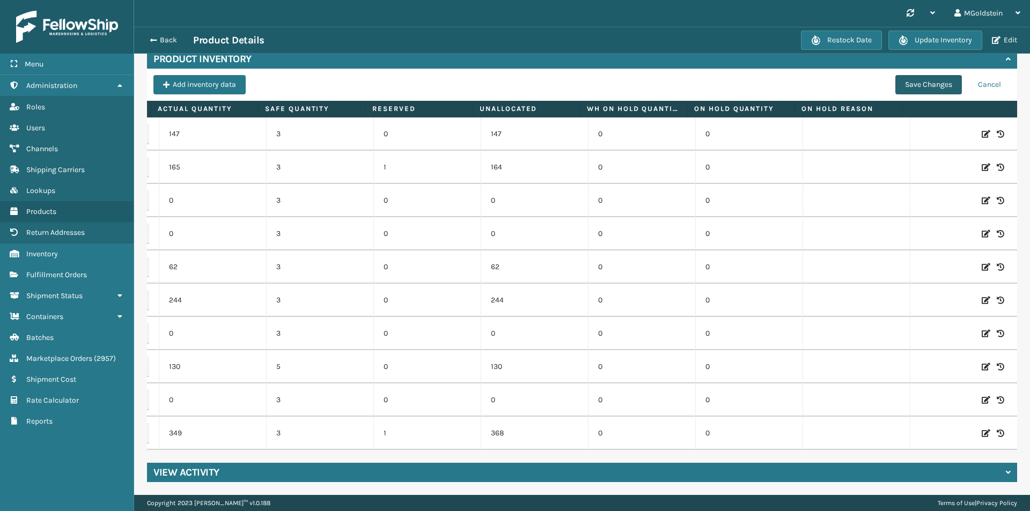
click at [926, 80] on button "Save Changes" at bounding box center [929, 84] width 67 height 19
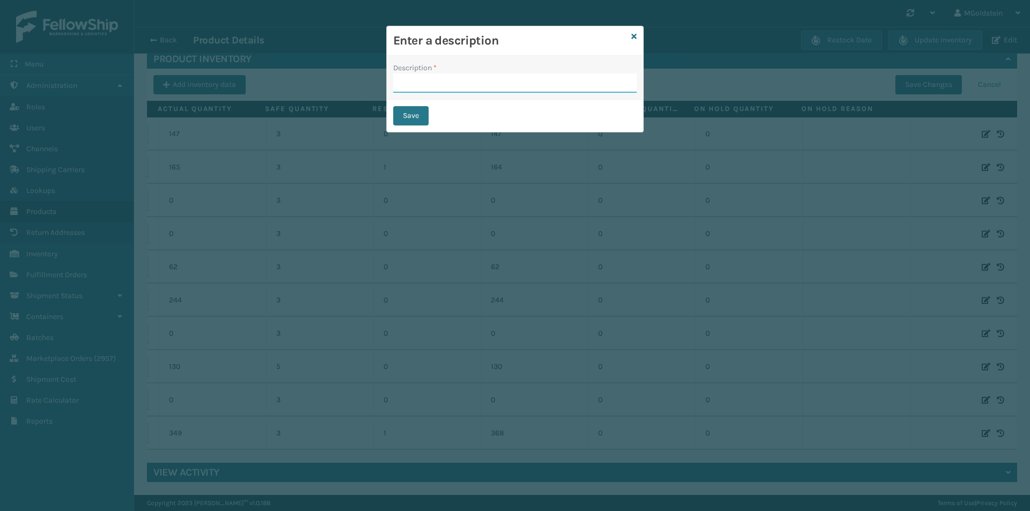
click at [445, 83] on input "Description *" at bounding box center [515, 83] width 244 height 19
type input "changed quantity"
click at [414, 115] on button "Save" at bounding box center [410, 115] width 35 height 19
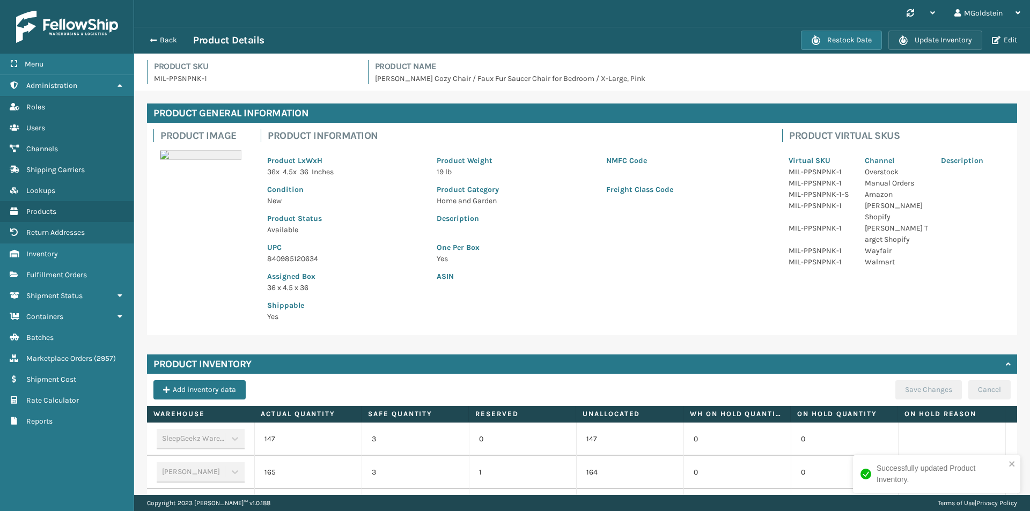
click at [941, 34] on button "Update Inventory" at bounding box center [936, 40] width 94 height 19
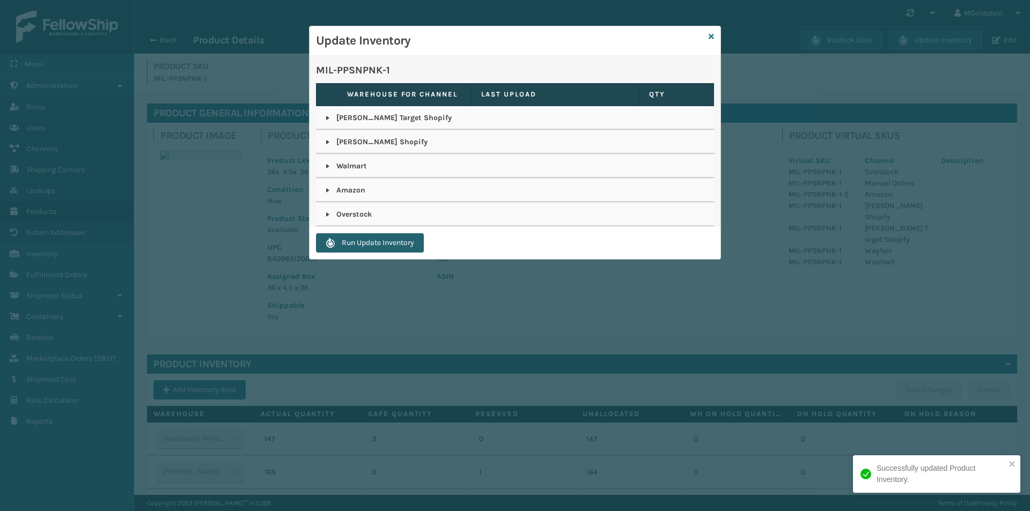
click at [392, 245] on button "Run Update Inventory" at bounding box center [370, 242] width 108 height 19
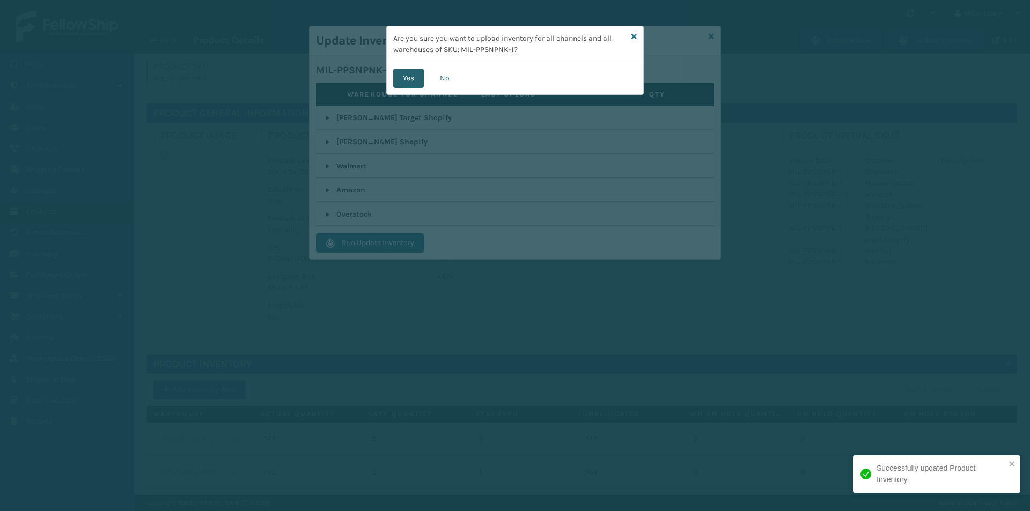
click at [415, 73] on button "Yes" at bounding box center [408, 78] width 31 height 19
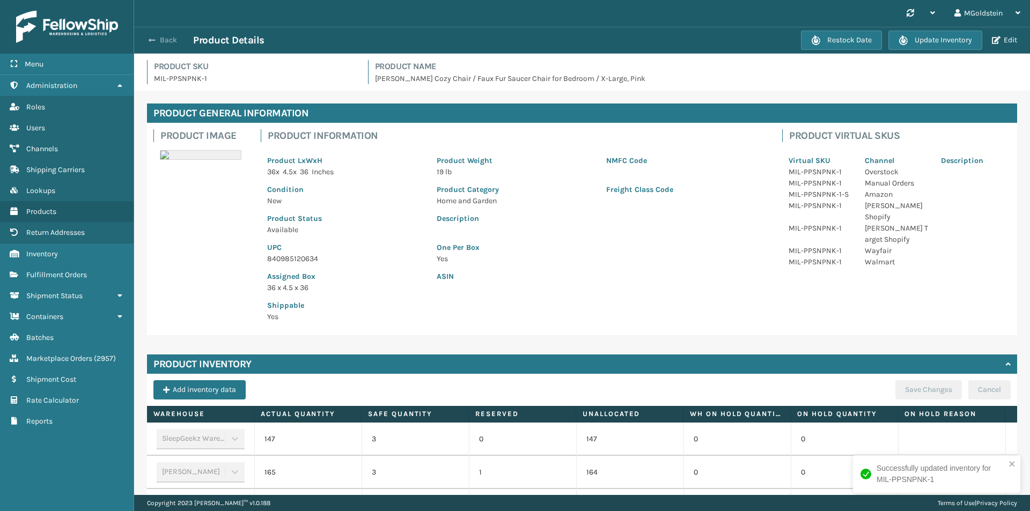
click at [168, 41] on button "Back" at bounding box center [168, 40] width 49 height 10
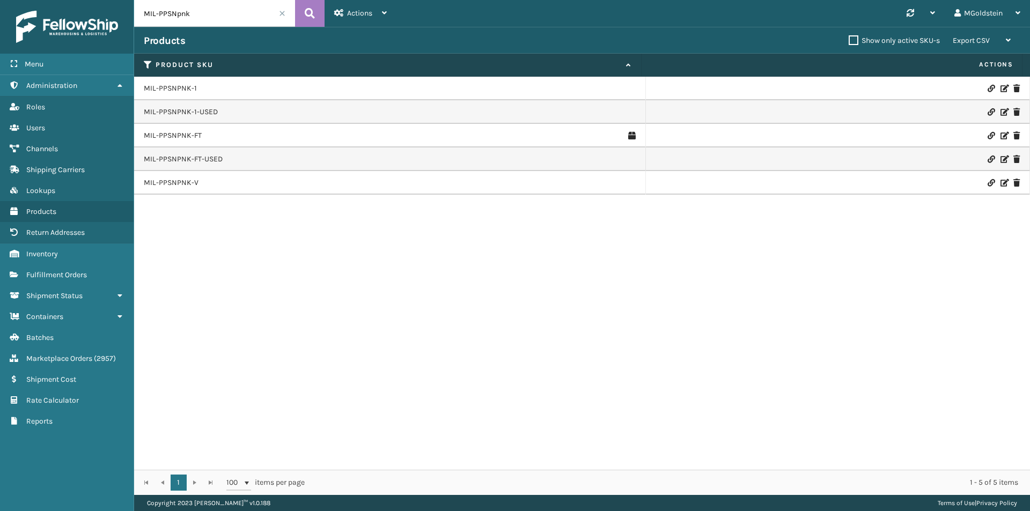
click at [204, 16] on input "MIL-PPSNpnk" at bounding box center [214, 13] width 161 height 27
type input "MIL-PPSNwht"
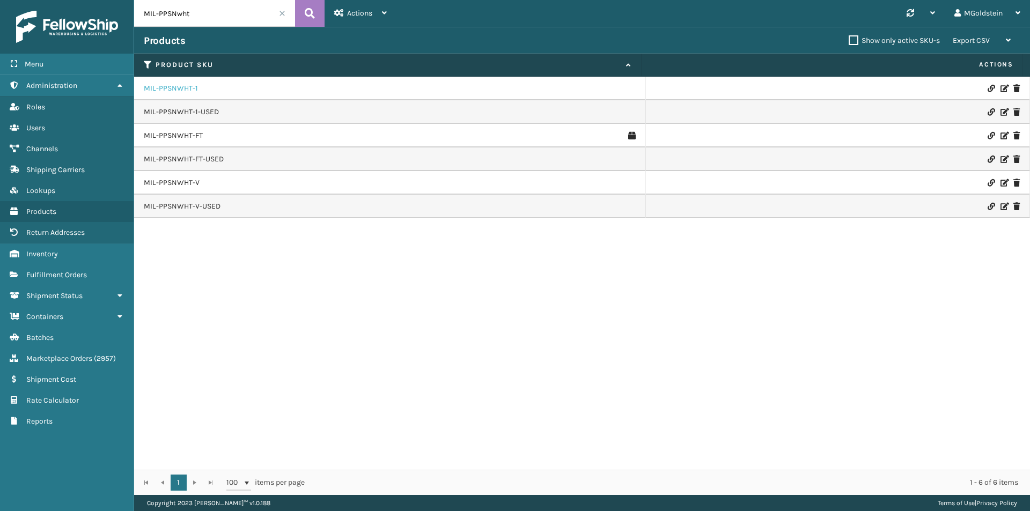
click at [173, 86] on link "MIL-PPSNWHT-1" at bounding box center [171, 88] width 54 height 11
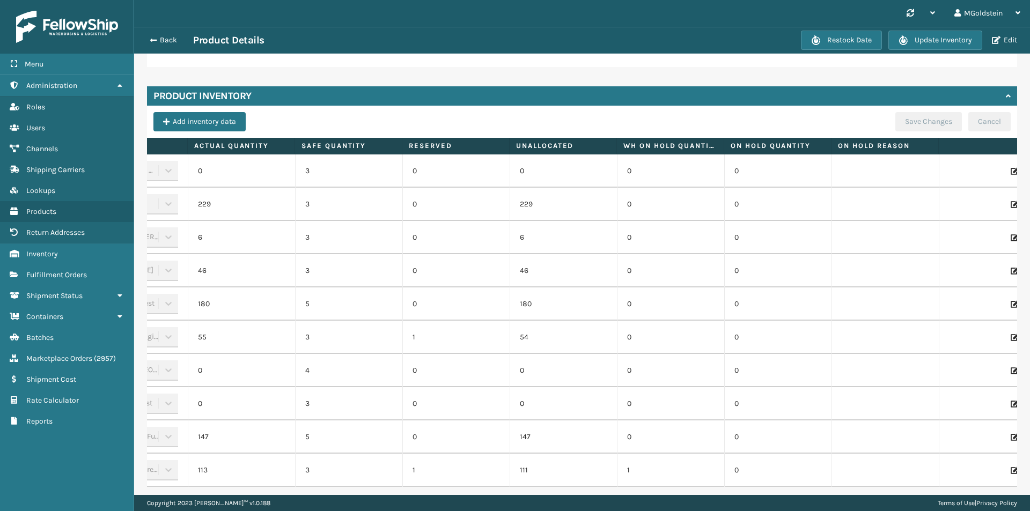
scroll to position [0, 111]
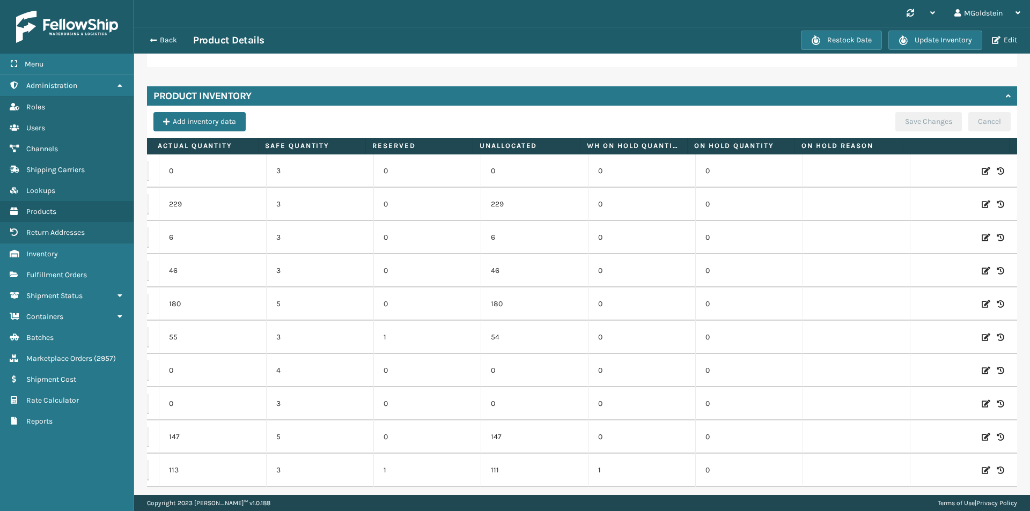
click at [982, 206] on icon at bounding box center [986, 204] width 9 height 11
drag, startPoint x: 211, startPoint y: 205, endPoint x: 171, endPoint y: 200, distance: 40.5
click at [184, 200] on input "229" at bounding box center [213, 204] width 58 height 19
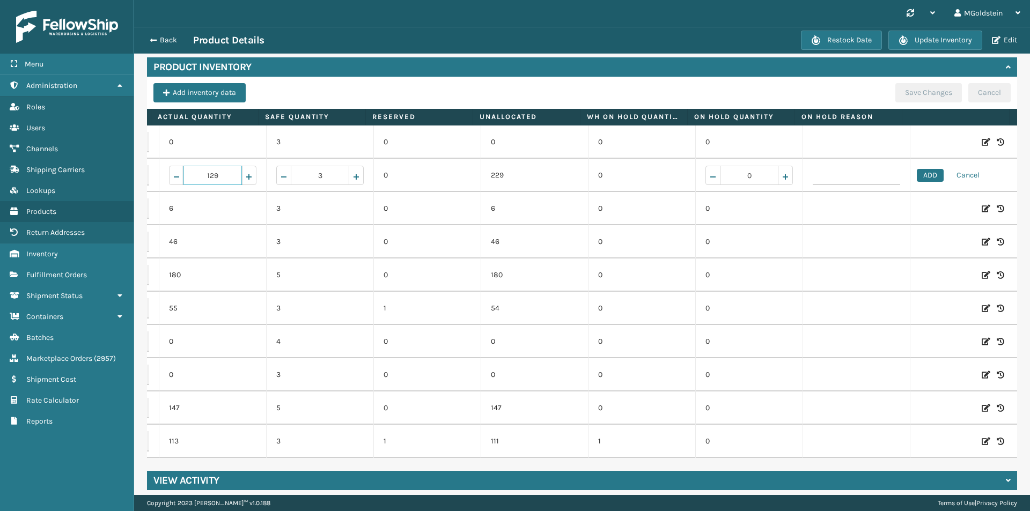
scroll to position [313, 0]
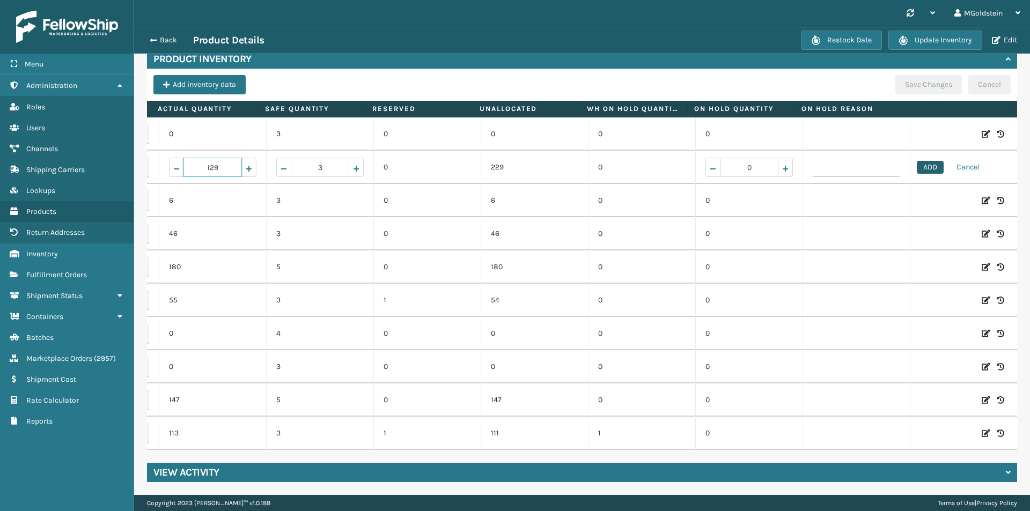
type input "129"
click at [921, 161] on button "ADD" at bounding box center [930, 167] width 27 height 13
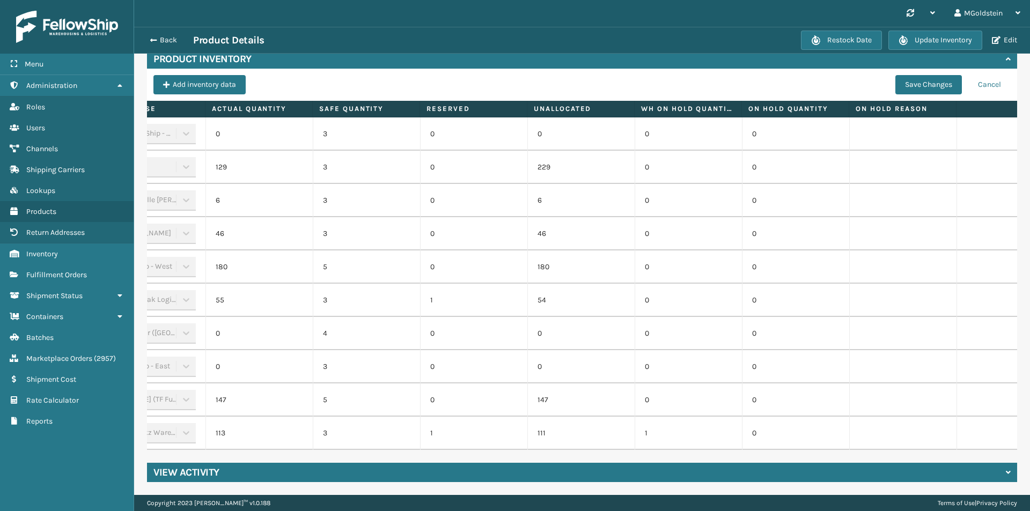
scroll to position [0, 45]
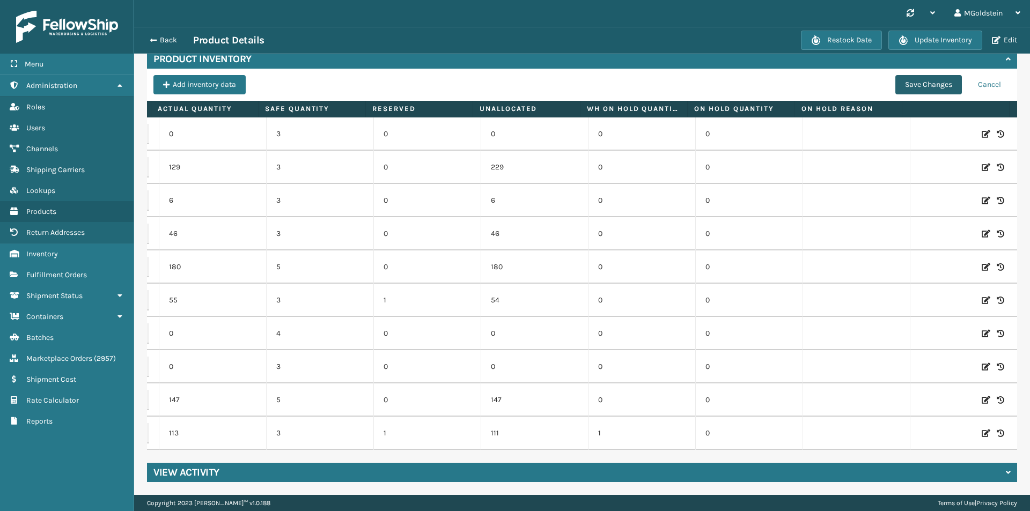
click at [934, 81] on button "Save Changes" at bounding box center [929, 84] width 67 height 19
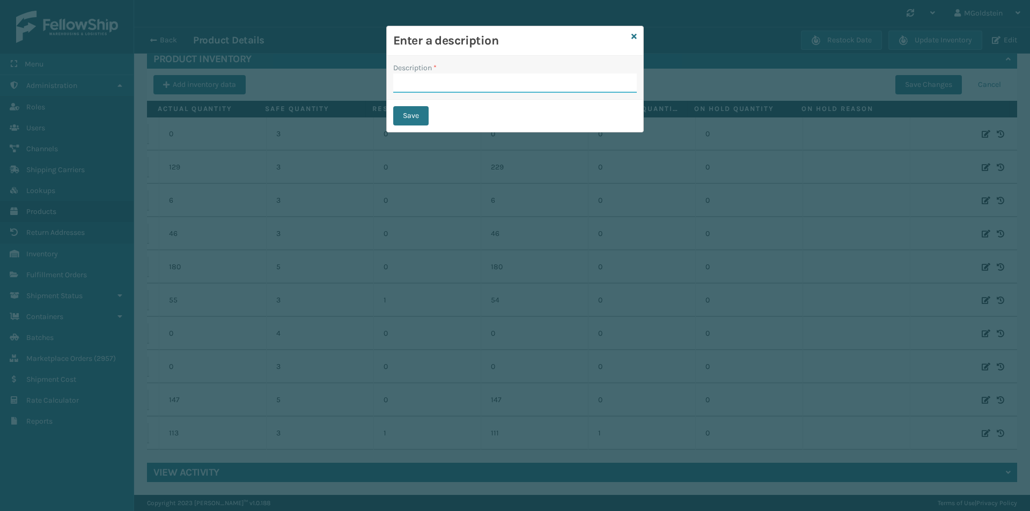
click at [456, 88] on input "Description *" at bounding box center [515, 83] width 244 height 19
type input "changed quantity"
click at [405, 120] on button "Save" at bounding box center [410, 115] width 35 height 19
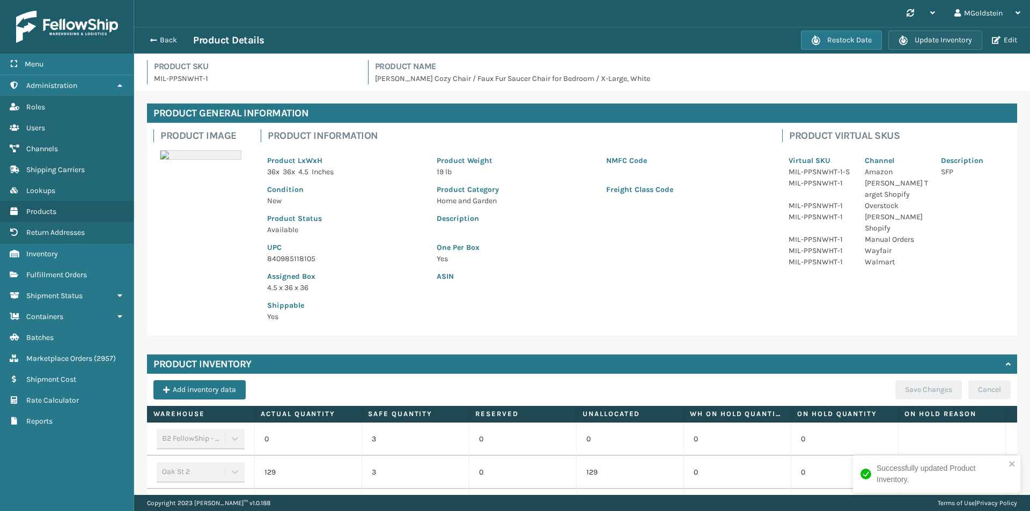
click at [938, 41] on button "Update Inventory" at bounding box center [936, 40] width 94 height 19
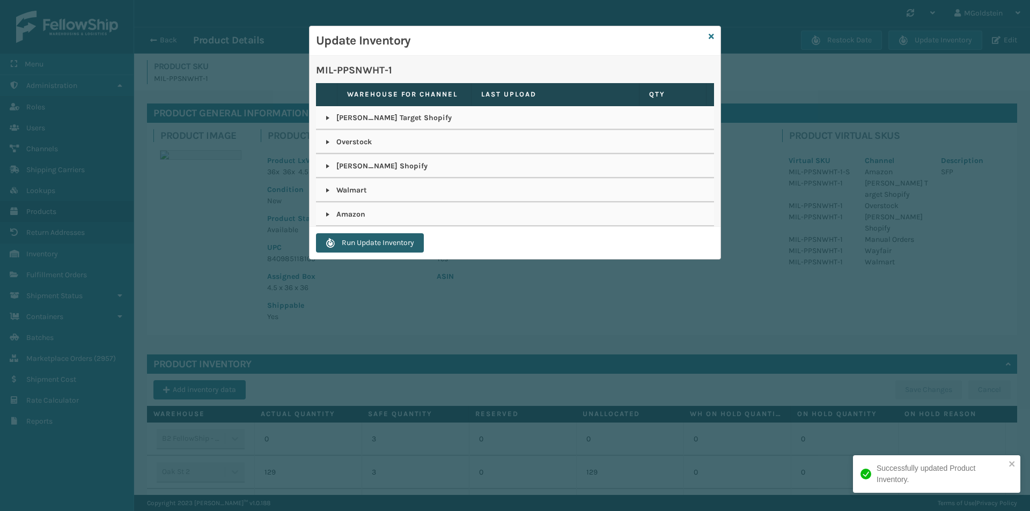
click at [368, 246] on button "Run Update Inventory" at bounding box center [370, 242] width 108 height 19
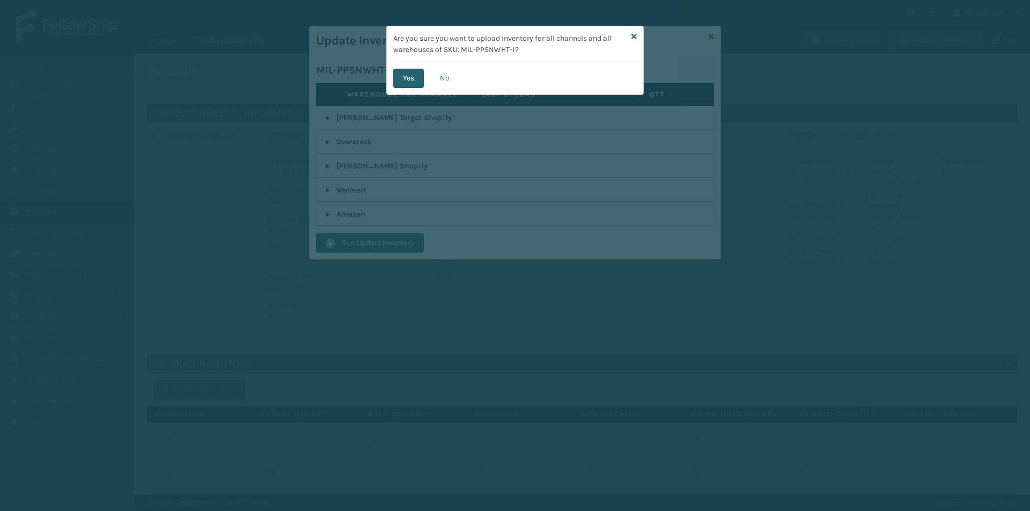
click at [406, 83] on button "Yes" at bounding box center [408, 78] width 31 height 19
